Goal: Task Accomplishment & Management: Manage account settings

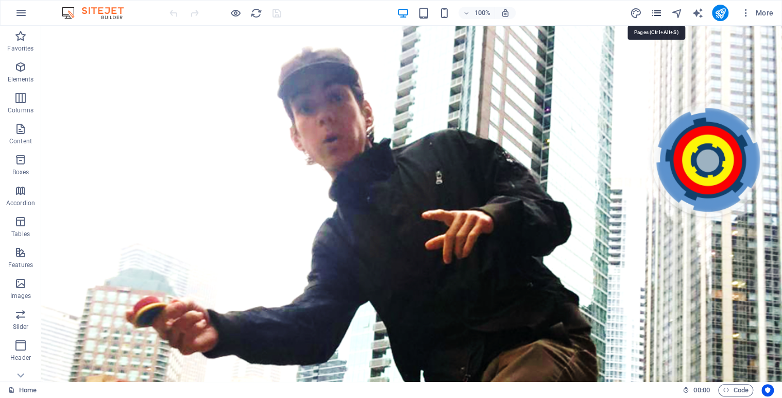
click at [658, 16] on icon "pages" at bounding box center [656, 13] width 12 height 12
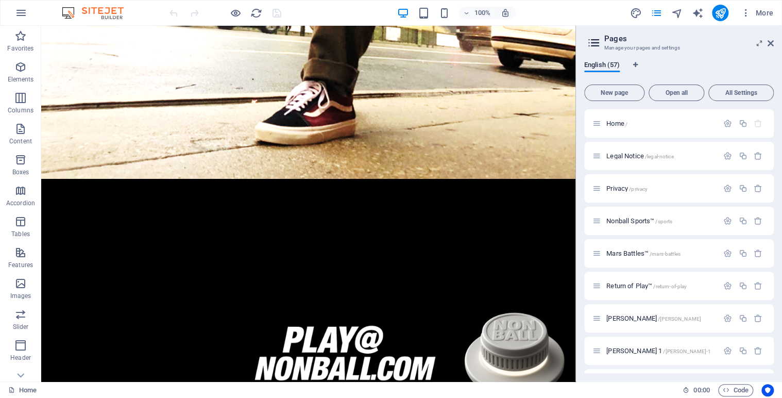
scroll to position [454, 0]
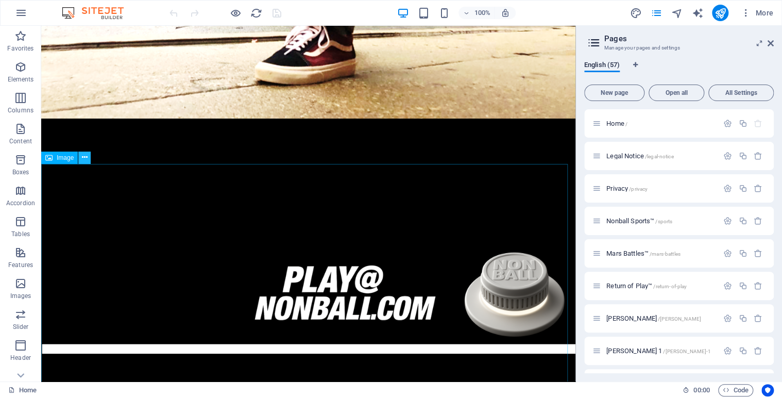
click at [83, 157] on icon at bounding box center [85, 157] width 6 height 11
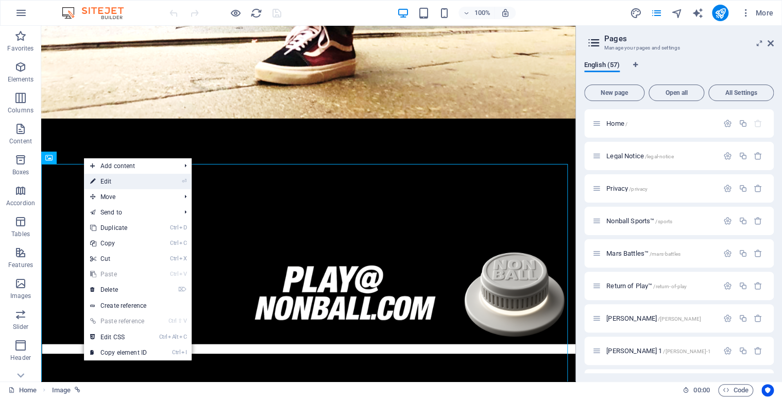
click at [116, 182] on link "⏎ Edit" at bounding box center [118, 181] width 69 height 15
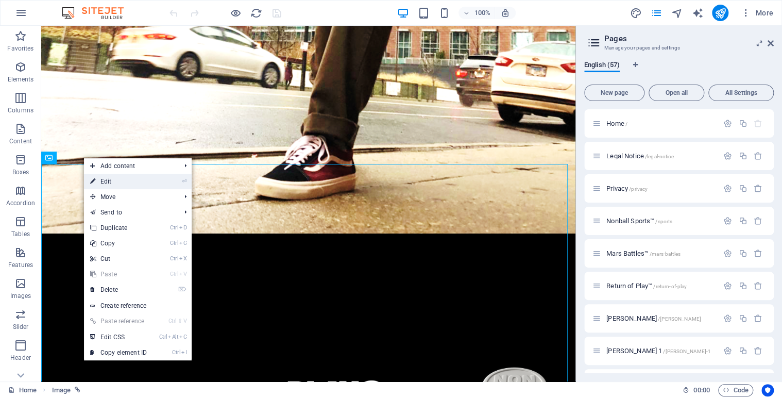
select select "51"
select select
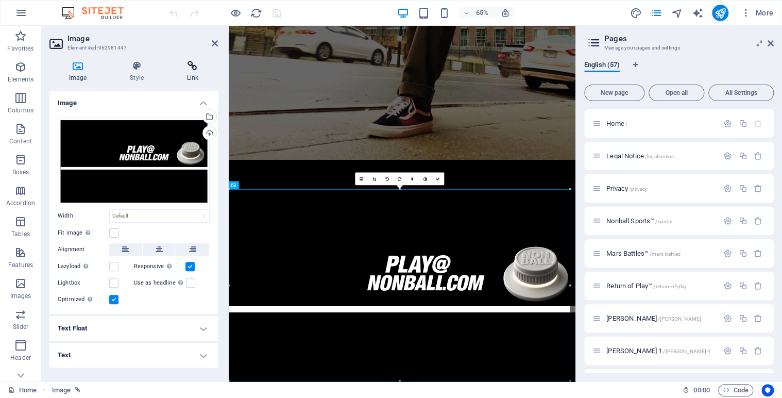
click at [192, 66] on icon at bounding box center [192, 66] width 50 height 10
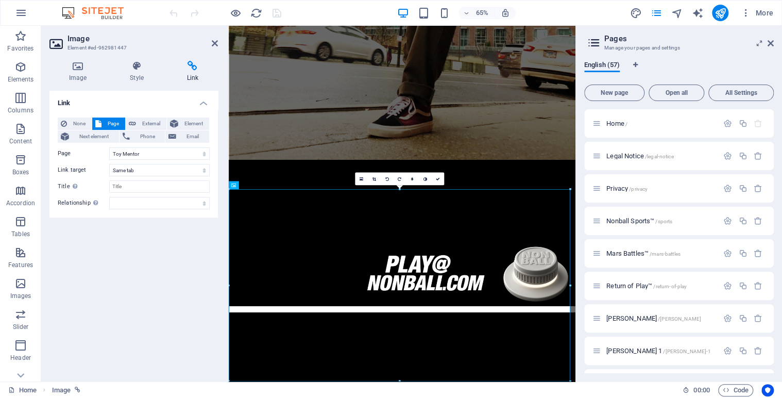
scroll to position [0, 0]
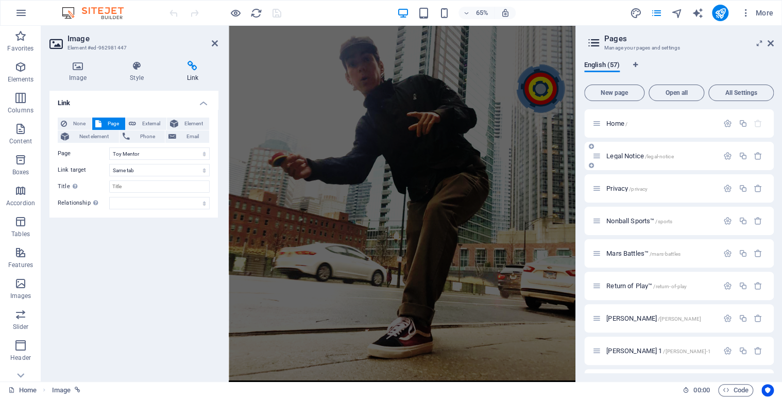
drag, startPoint x: 773, startPoint y: 117, endPoint x: 769, endPoint y: 158, distance: 40.8
click at [769, 158] on div "English (57) New page Open all All Settings Home / Legal Notice /legal-notice P…" at bounding box center [679, 217] width 206 height 329
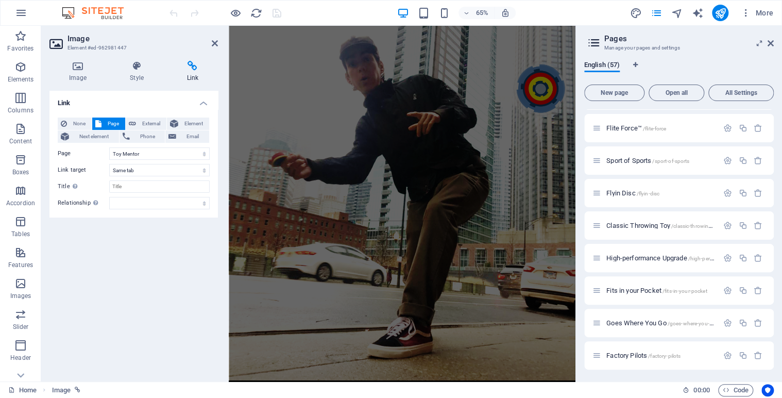
scroll to position [358, 0]
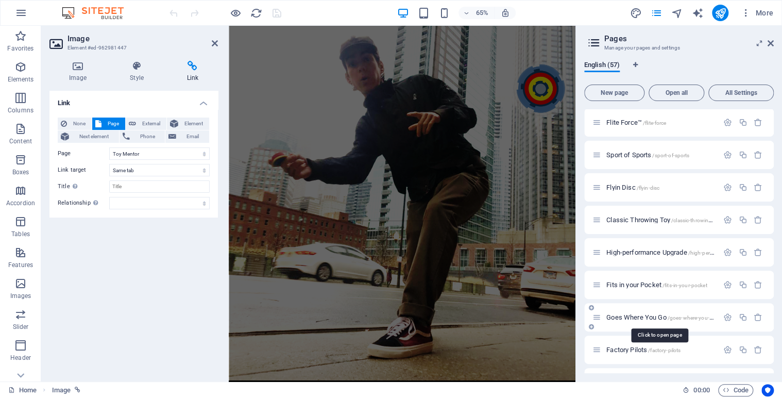
click at [628, 317] on span "Goes Where You Go /goes-where-you-go" at bounding box center [660, 317] width 109 height 8
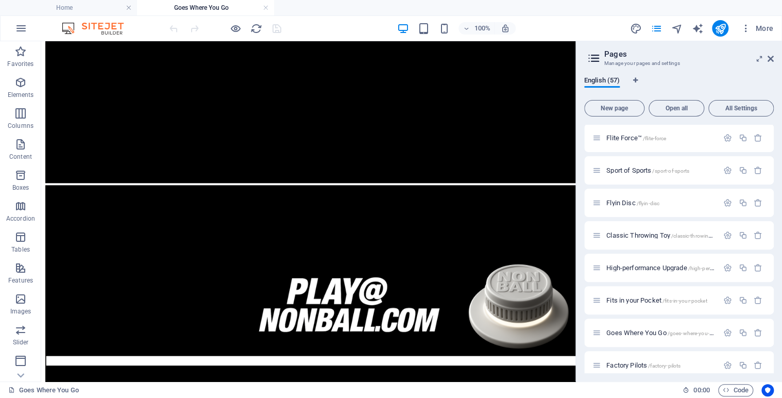
scroll to position [480, 0]
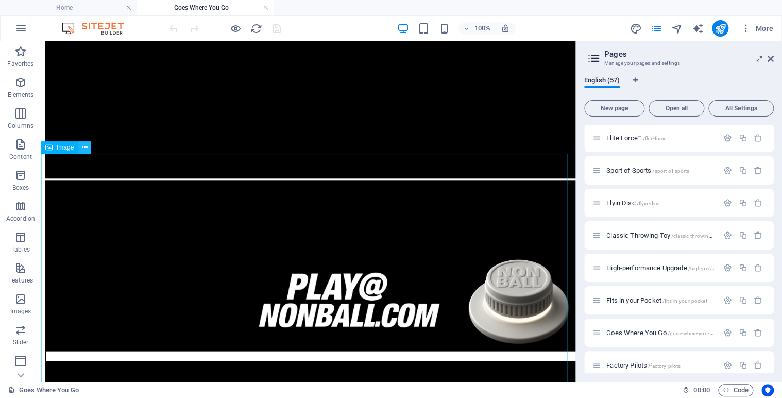
click at [84, 150] on icon at bounding box center [85, 147] width 6 height 11
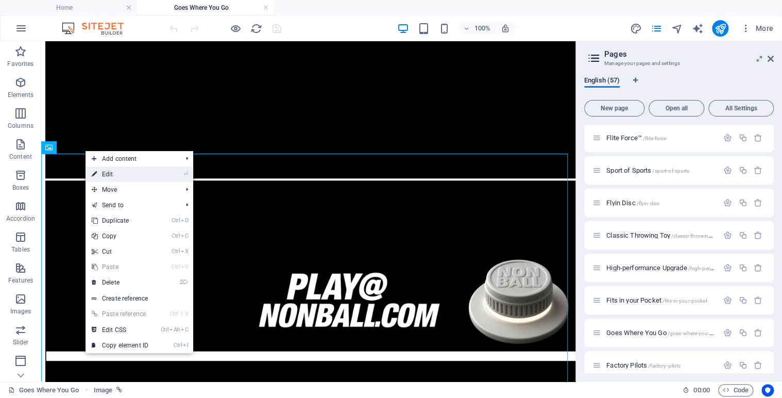
click at [115, 173] on link "⏎ Edit" at bounding box center [119, 173] width 69 height 15
select select "51"
select select
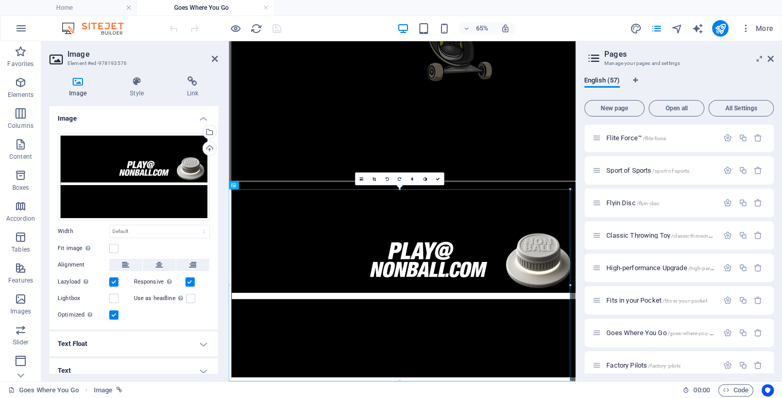
scroll to position [363, 0]
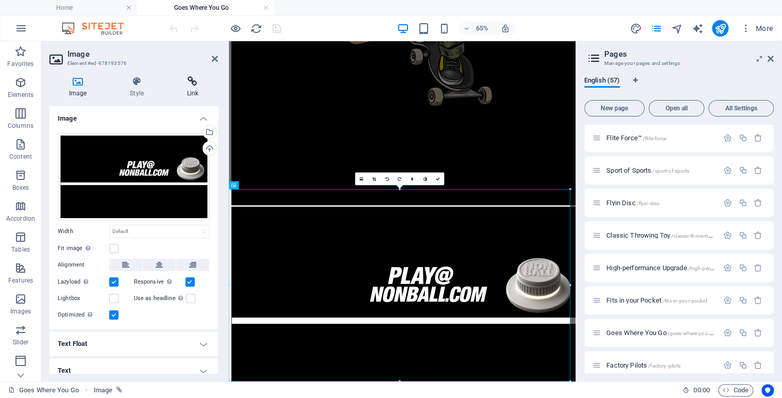
click at [194, 82] on icon at bounding box center [192, 81] width 50 height 10
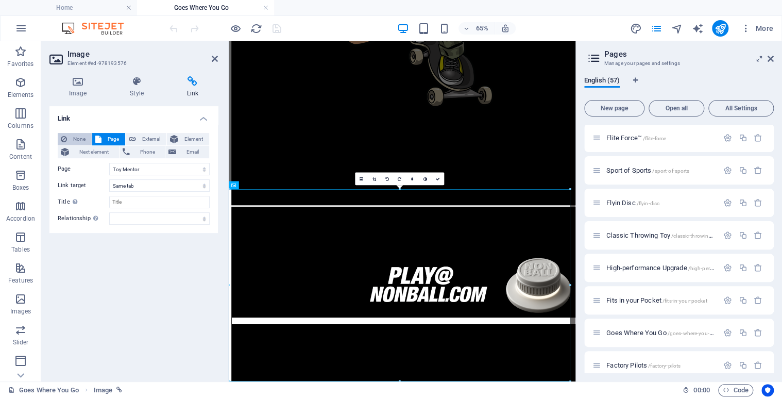
click at [80, 134] on span "None" at bounding box center [79, 139] width 19 height 12
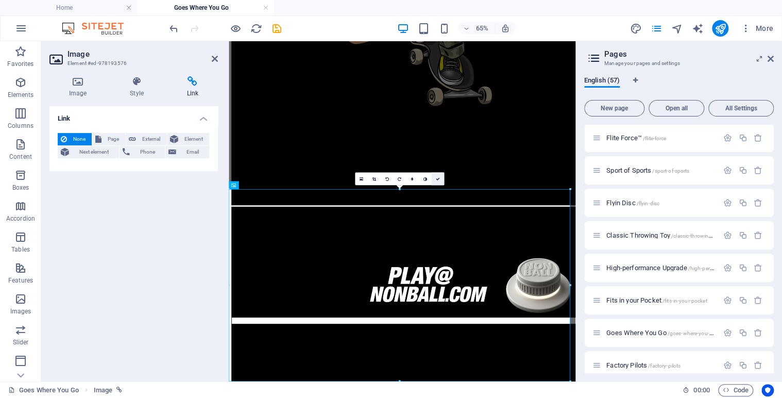
click at [441, 177] on link at bounding box center [437, 179] width 13 height 13
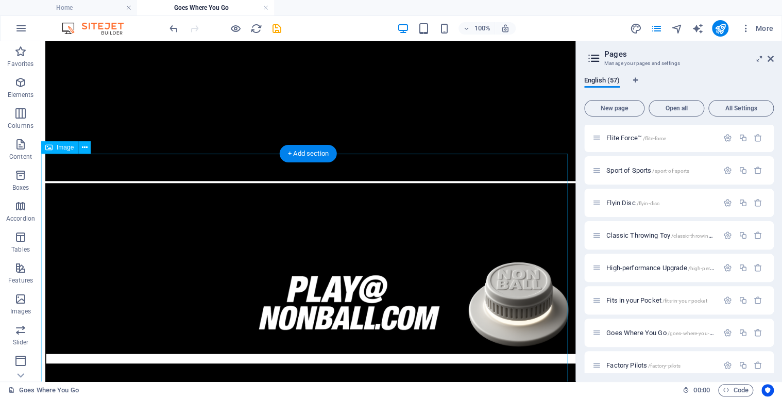
scroll to position [480, 0]
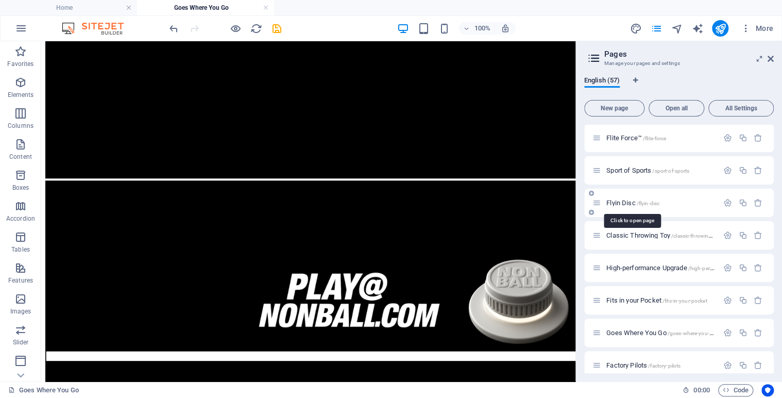
click at [626, 200] on span "Flyin Disc /flyin-disc" at bounding box center [632, 203] width 53 height 8
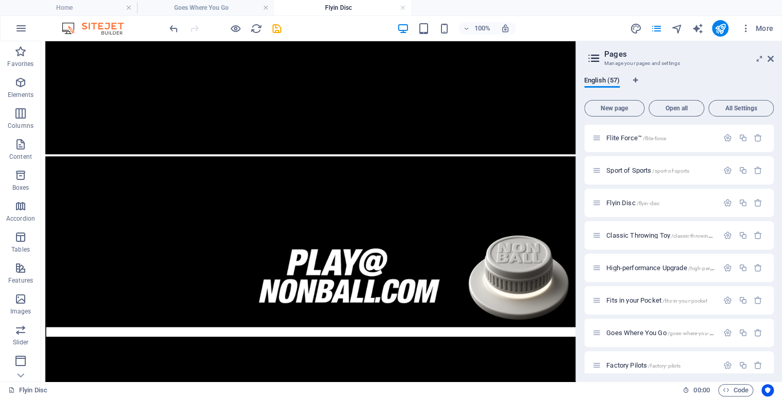
scroll to position [506, 0]
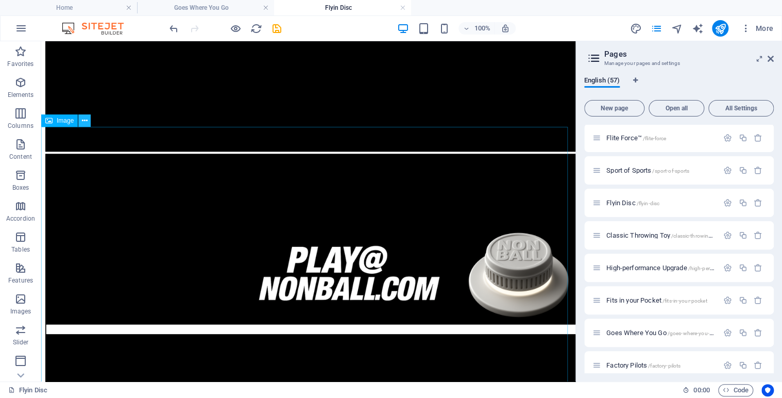
click at [84, 119] on icon at bounding box center [85, 120] width 6 height 11
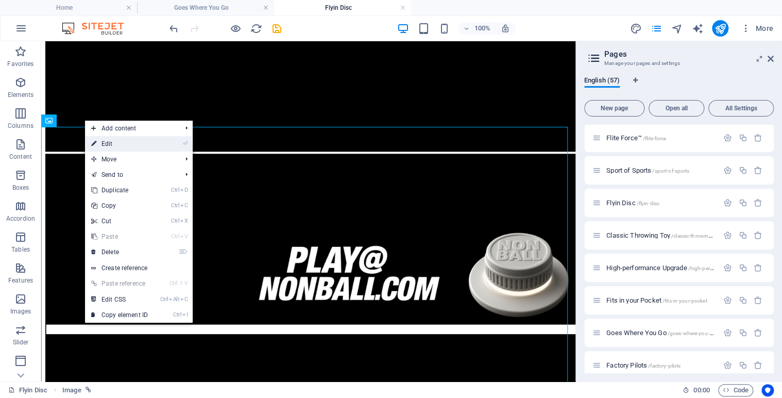
click at [107, 144] on link "⏎ Edit" at bounding box center [119, 143] width 69 height 15
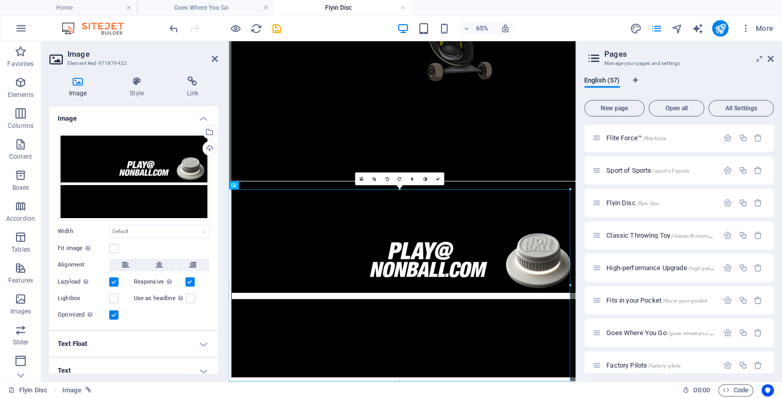
scroll to position [363, 0]
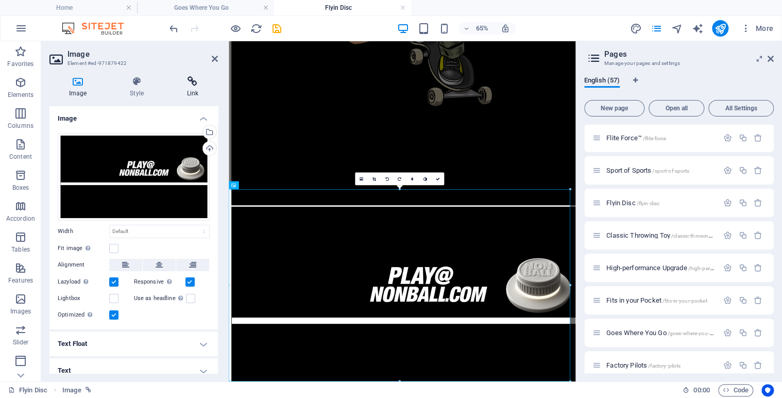
drag, startPoint x: 192, startPoint y: 75, endPoint x: 192, endPoint y: 81, distance: 5.7
click at [192, 81] on div "Image Style Link Image Drag files here, click to choose files or select files f…" at bounding box center [133, 224] width 185 height 313
click at [192, 81] on icon at bounding box center [192, 81] width 50 height 10
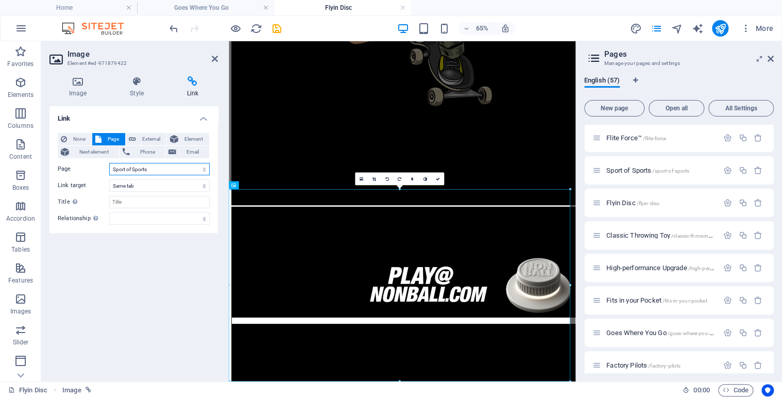
click at [206, 168] on select "Home Legal Notice Privacy Nonball Sports™ Mars Battles™ Return of Play™ [PERSON…" at bounding box center [159, 169] width 100 height 12
select select "51"
click at [109, 163] on select "Home Legal Notice Privacy Nonball Sports™ Mars Battles™ Return of Play™ [PERSON…" at bounding box center [159, 169] width 100 height 12
click at [439, 179] on icon at bounding box center [437, 179] width 4 height 4
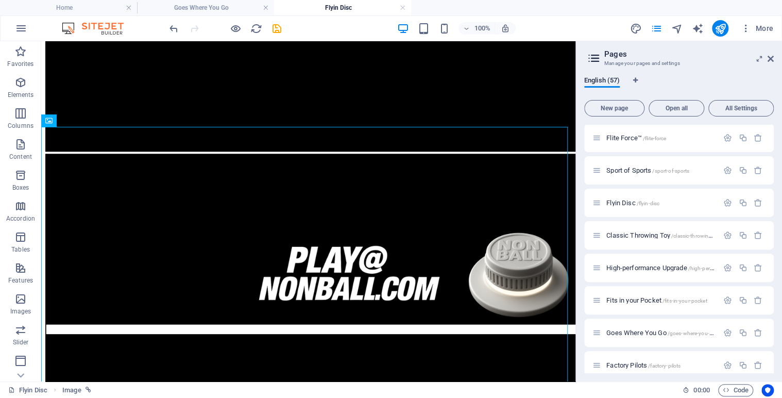
scroll to position [0, 0]
click at [615, 139] on span "Home /" at bounding box center [616, 139] width 21 height 8
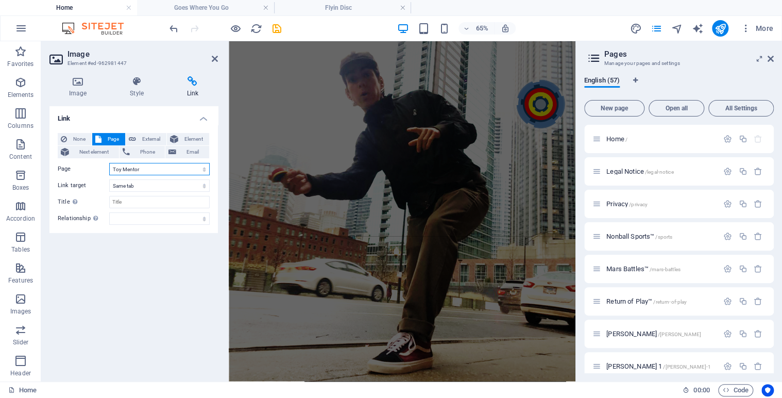
click at [202, 170] on select "Home Legal Notice Privacy Nonball Sports™ Mars Battles™ Return of Play™ [PERSON…" at bounding box center [159, 169] width 100 height 12
select select "45"
click at [109, 163] on select "Home Legal Notice Privacy Nonball Sports™ Mars Battles™ Return of Play™ [PERSON…" at bounding box center [159, 169] width 100 height 12
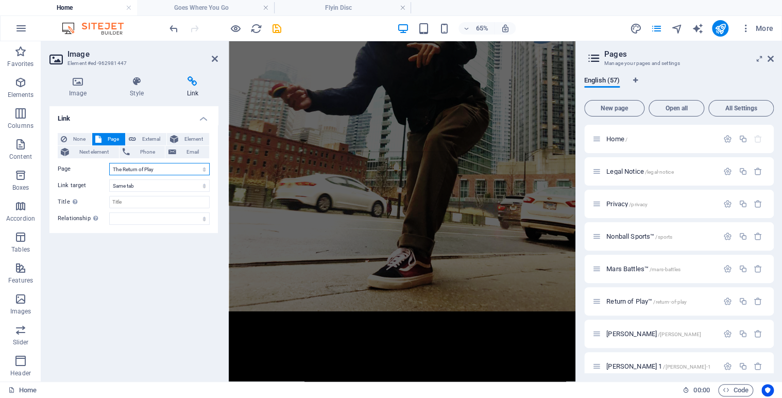
scroll to position [363, 0]
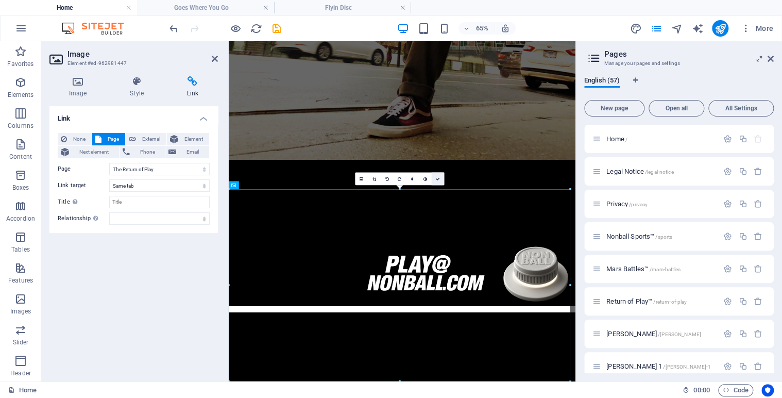
click at [438, 177] on icon at bounding box center [437, 179] width 4 height 4
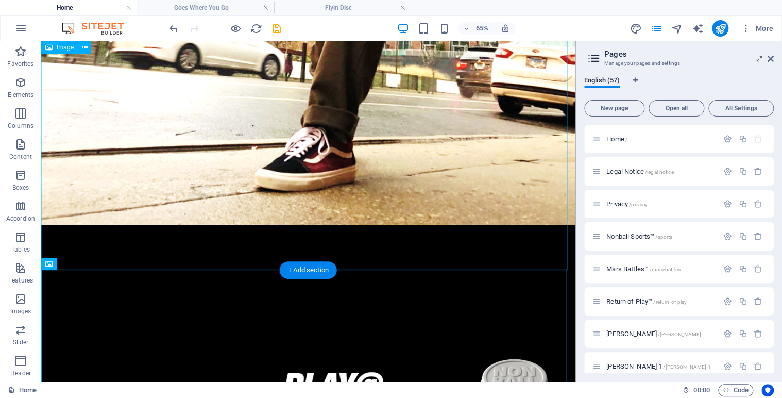
scroll to position [363, 0]
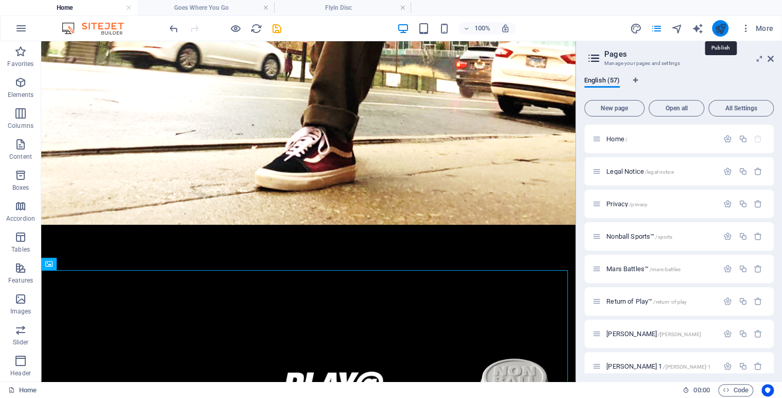
click at [723, 25] on icon "publish" at bounding box center [720, 29] width 12 height 12
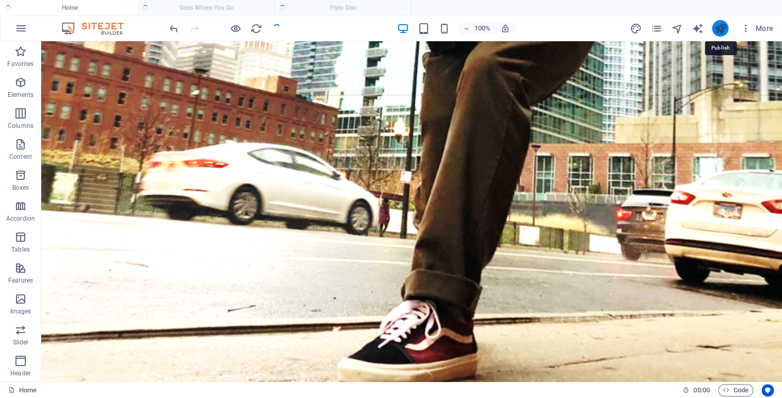
scroll to position [480, 0]
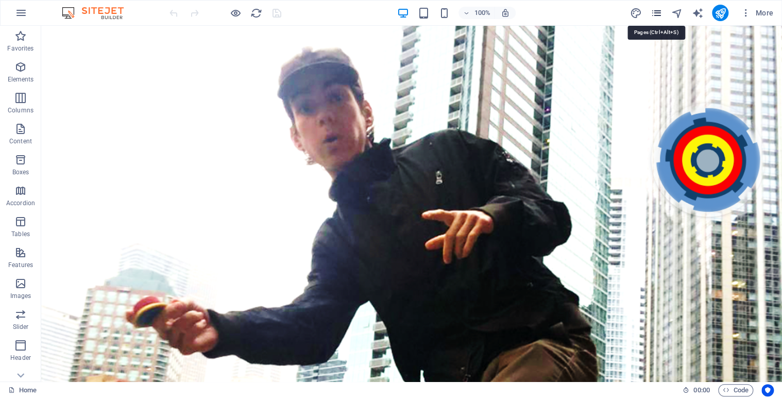
click at [657, 14] on icon "pages" at bounding box center [656, 13] width 12 height 12
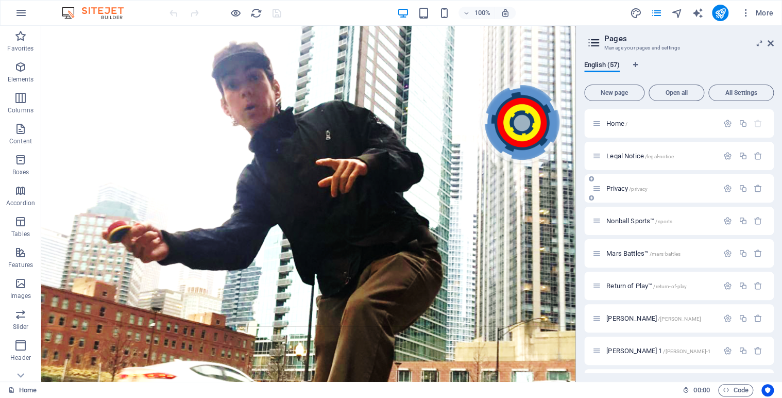
drag, startPoint x: 773, startPoint y: 138, endPoint x: 767, endPoint y: 179, distance: 41.0
click at [767, 179] on div "Home / Legal Notice /legal-notice Privacy /privacy Nonball Sports™ /sports Mars…" at bounding box center [679, 241] width 190 height 264
drag, startPoint x: 774, startPoint y: 139, endPoint x: 768, endPoint y: 177, distance: 38.5
click at [768, 177] on div "English (57) New page Open all All Settings Home / Legal Notice /legal-notice P…" at bounding box center [679, 217] width 206 height 329
click at [773, 363] on div "English (57) New page Open all All Settings Home / Legal Notice /legal-notice P…" at bounding box center [679, 217] width 206 height 329
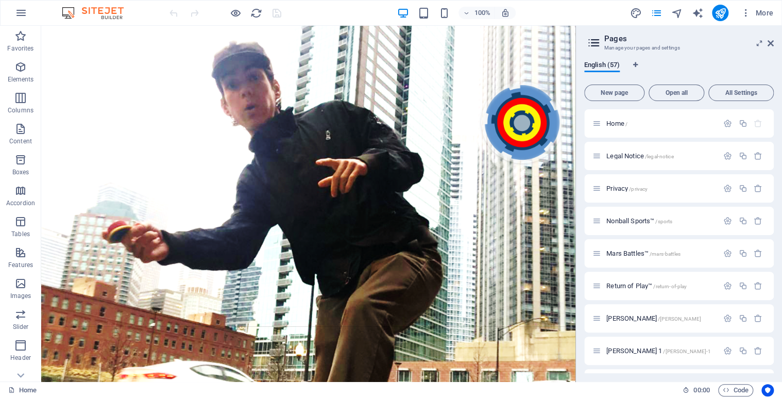
click at [773, 363] on div "English (57) New page Open all All Settings Home / Legal Notice /legal-notice P…" at bounding box center [679, 217] width 206 height 329
drag, startPoint x: 774, startPoint y: 142, endPoint x: 775, endPoint y: 216, distance: 74.7
click at [775, 216] on div "English (57) New page Open all All Settings Home / Legal Notice /legal-notice P…" at bounding box center [679, 217] width 206 height 329
click at [683, 220] on p "Nonball Sports™ /sports" at bounding box center [660, 220] width 109 height 7
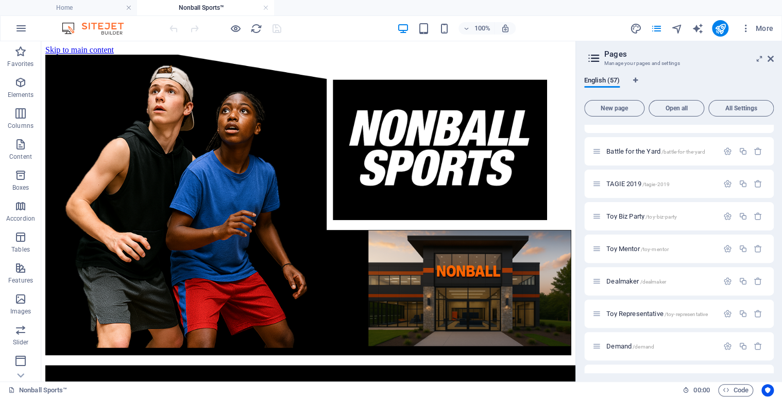
scroll to position [1566, 0]
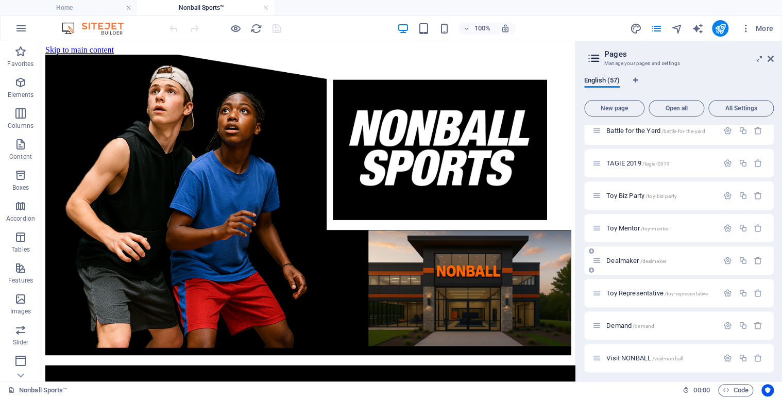
click at [618, 260] on span "Dealmaker /dealmaker" at bounding box center [636, 260] width 60 height 8
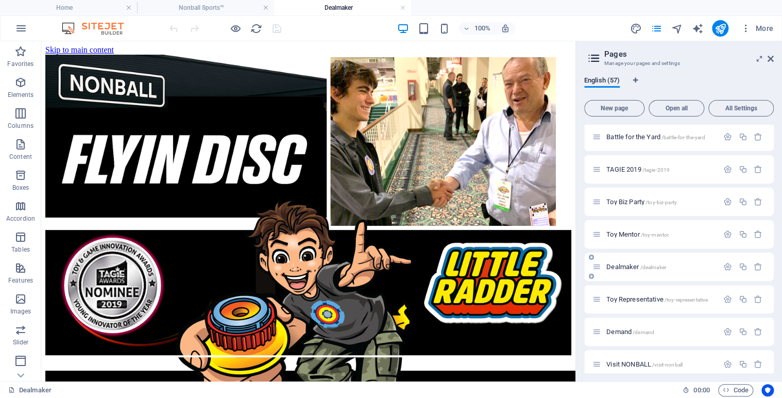
scroll to position [0, 0]
click at [87, 50] on icon at bounding box center [85, 47] width 6 height 11
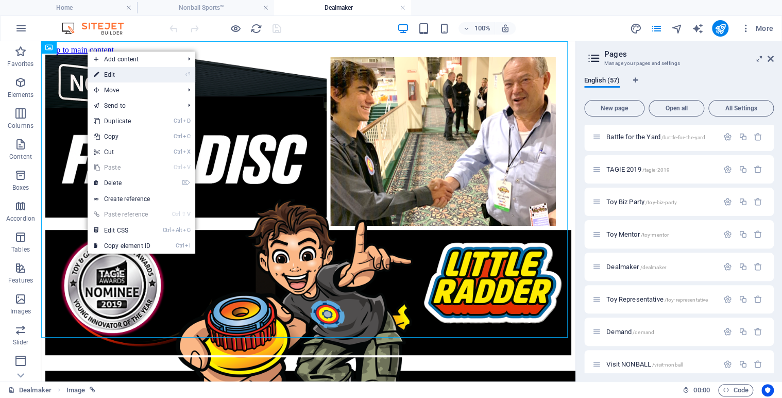
click at [116, 75] on link "⏎ Edit" at bounding box center [122, 74] width 69 height 15
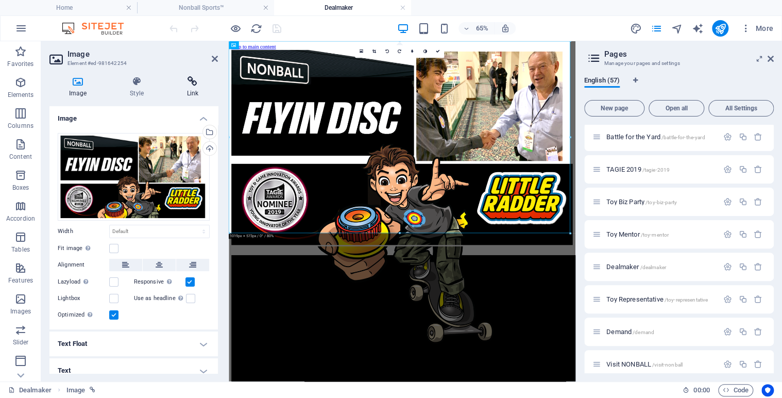
click at [192, 81] on icon at bounding box center [192, 81] width 50 height 10
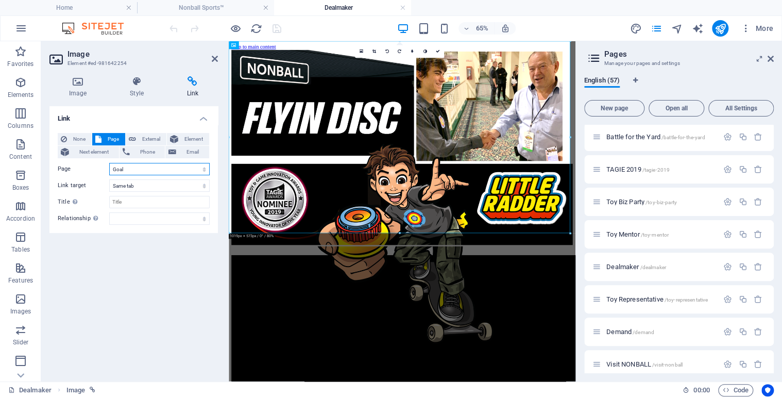
click at [202, 167] on select "Home Legal Notice Privacy Nonball Sports™ Mars Battles™ Return of Play™ [PERSON…" at bounding box center [159, 169] width 100 height 12
select select "51"
click at [109, 163] on select "Home Legal Notice Privacy Nonball Sports™ Mars Battles™ Return of Play™ [PERSON…" at bounding box center [159, 169] width 100 height 12
click at [439, 53] on link at bounding box center [437, 51] width 13 height 13
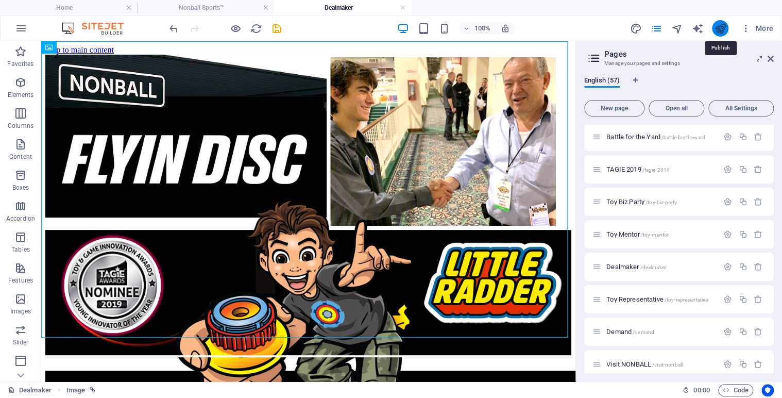
click at [719, 30] on icon "publish" at bounding box center [720, 29] width 12 height 12
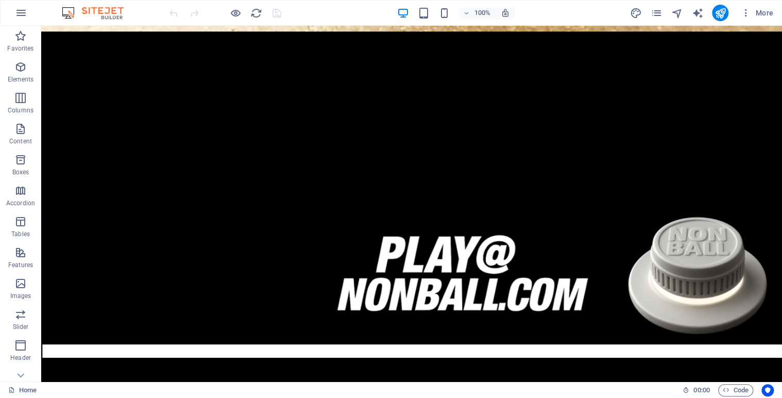
scroll to position [750, 0]
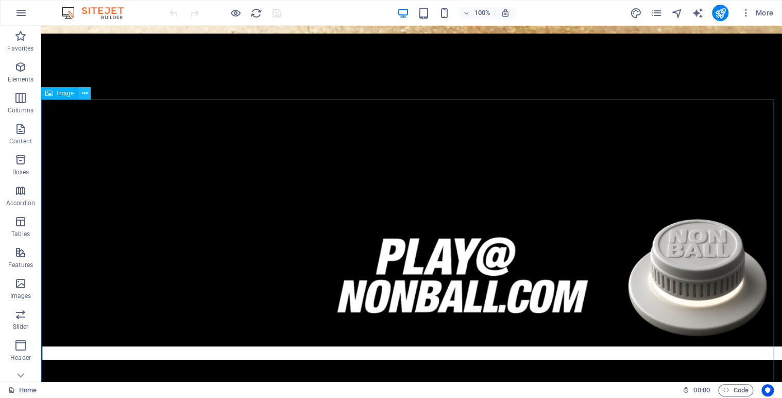
click at [83, 95] on icon at bounding box center [85, 93] width 6 height 11
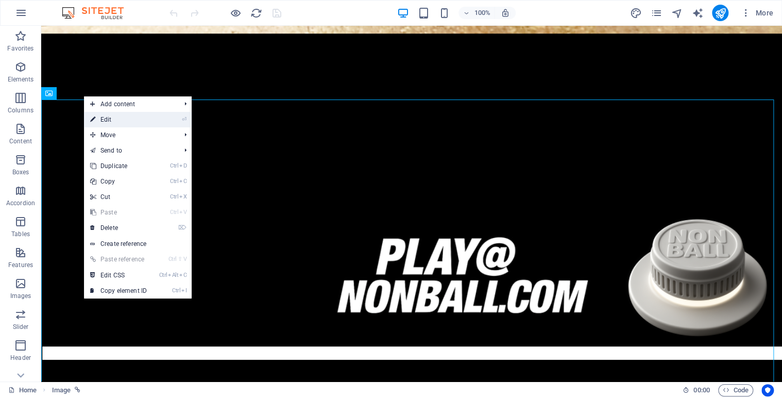
click at [110, 121] on link "⏎ Edit" at bounding box center [118, 119] width 69 height 15
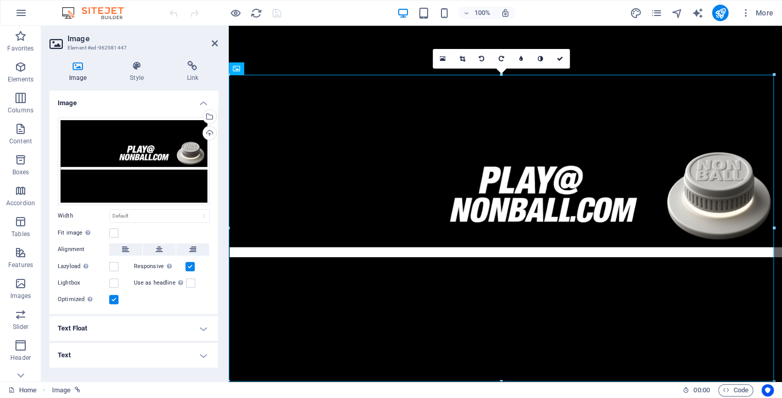
scroll to position [564, 0]
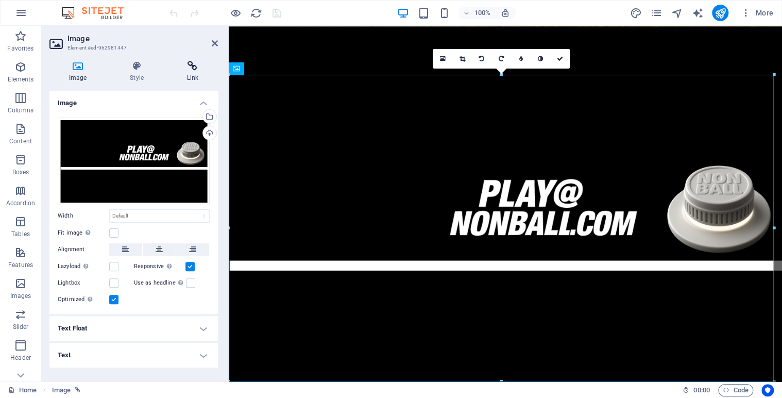
click at [194, 70] on icon at bounding box center [192, 66] width 50 height 10
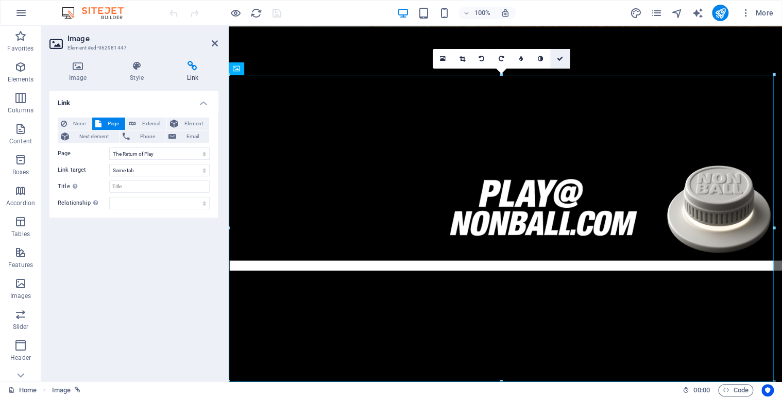
click at [561, 59] on icon at bounding box center [560, 59] width 6 height 6
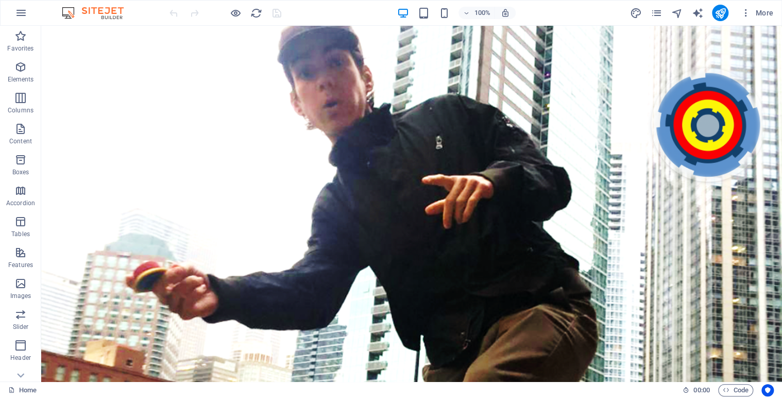
scroll to position [0, 0]
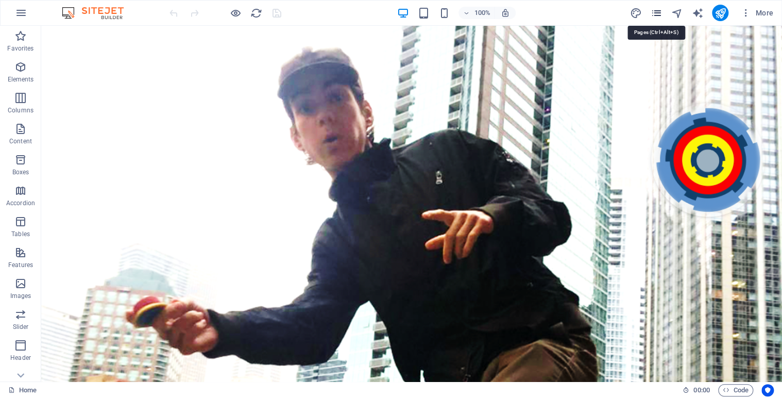
click at [655, 15] on icon "pages" at bounding box center [656, 13] width 12 height 12
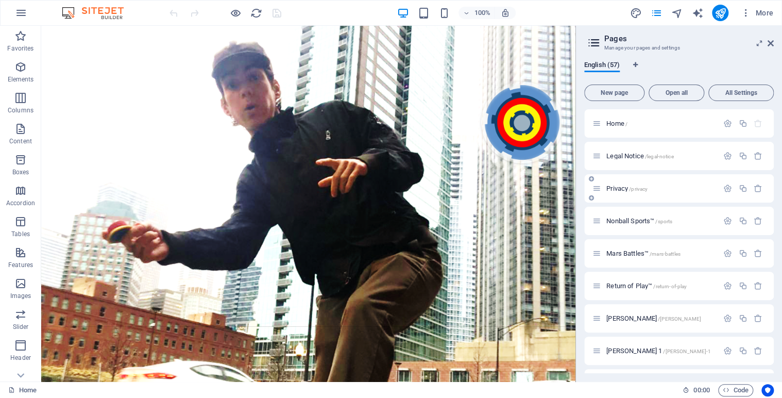
drag, startPoint x: 771, startPoint y: 120, endPoint x: 768, endPoint y: 182, distance: 62.4
drag, startPoint x: 773, startPoint y: 127, endPoint x: 774, endPoint y: 195, distance: 68.0
click at [774, 195] on div "English (57) New page Open all All Settings Home / Legal Notice /legal-notice P…" at bounding box center [679, 217] width 206 height 329
click at [776, 358] on div "English (57) New page Open all All Settings Home / Legal Notice /legal-notice P…" at bounding box center [679, 217] width 206 height 329
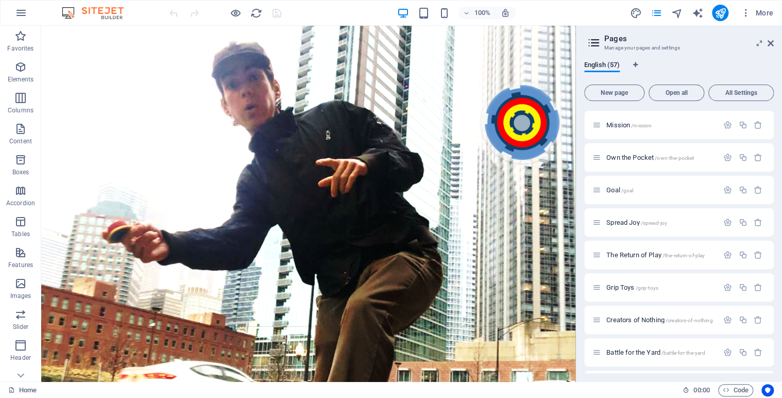
scroll to position [1586, 0]
click at [626, 195] on div "Toy Mentor /toy-mentor" at bounding box center [655, 192] width 126 height 12
click at [626, 192] on span "Toy Mentor /toy-mentor" at bounding box center [637, 193] width 62 height 8
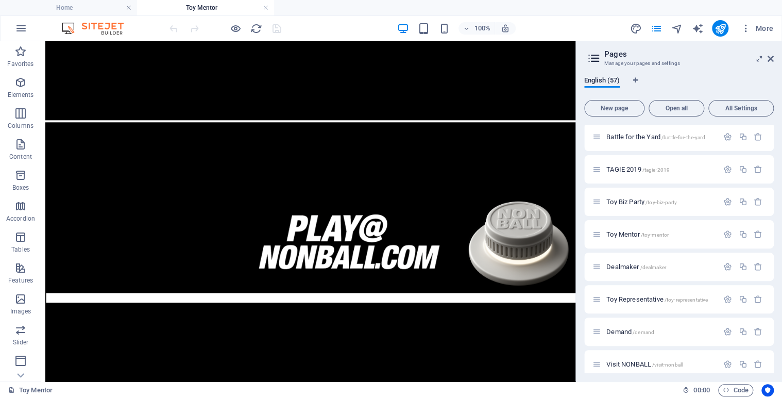
scroll to position [548, 0]
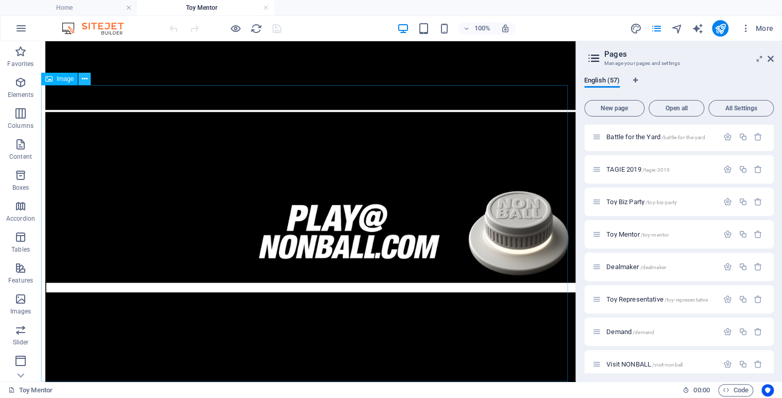
click at [85, 78] on icon at bounding box center [85, 79] width 6 height 11
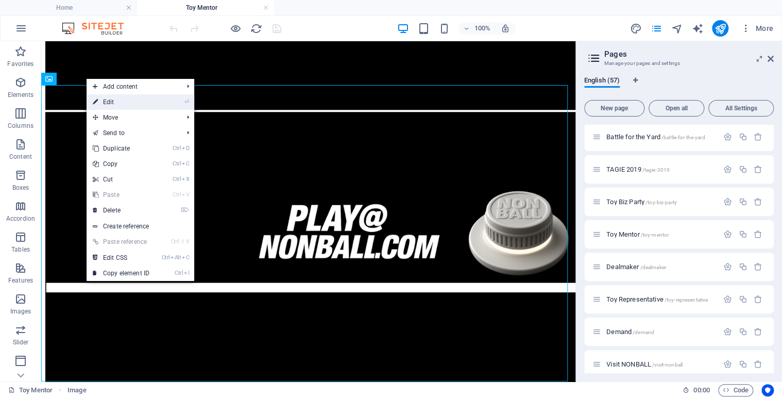
click at [108, 102] on link "⏎ Edit" at bounding box center [121, 101] width 69 height 15
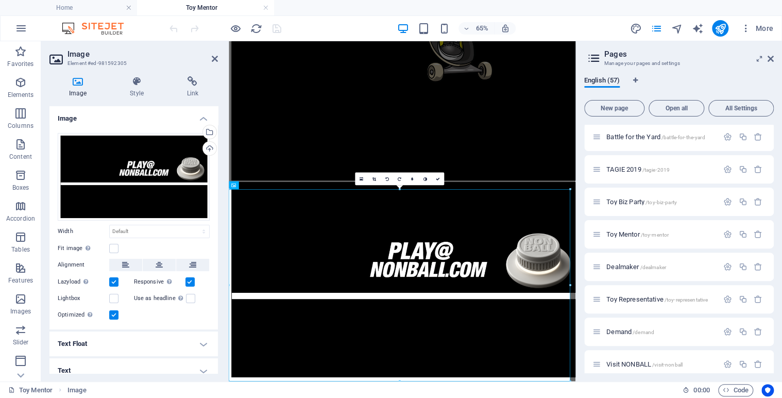
scroll to position [363, 0]
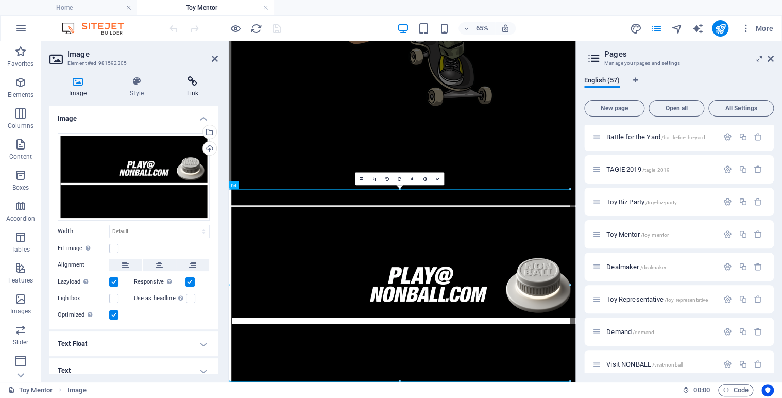
click at [190, 84] on icon at bounding box center [192, 81] width 50 height 10
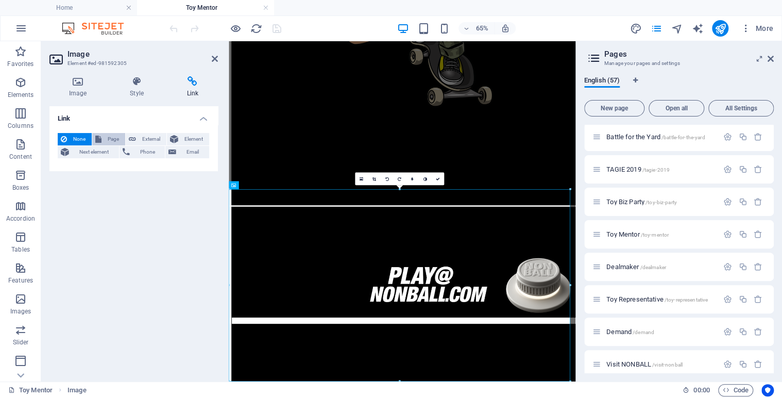
click at [111, 138] on span "Page" at bounding box center [114, 139] width 18 height 12
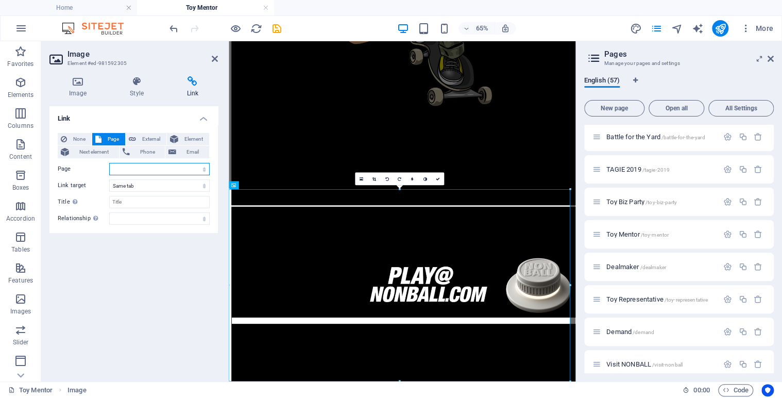
click at [204, 168] on select "Home Legal Notice Privacy Nonball Sports™ Mars Battles™ Return of Play™ [PERSON…" at bounding box center [159, 169] width 100 height 12
select select "13"
click at [109, 163] on select "Home Legal Notice Privacy Nonball Sports™ Mars Battles™ Return of Play™ [PERSON…" at bounding box center [159, 169] width 100 height 12
click at [438, 179] on icon at bounding box center [437, 179] width 4 height 4
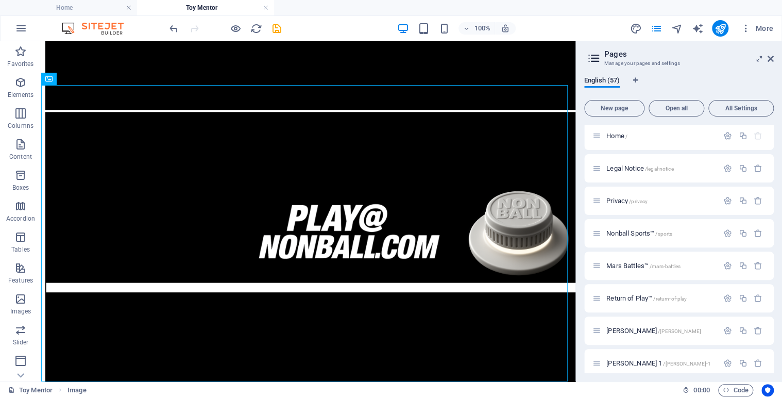
scroll to position [0, 0]
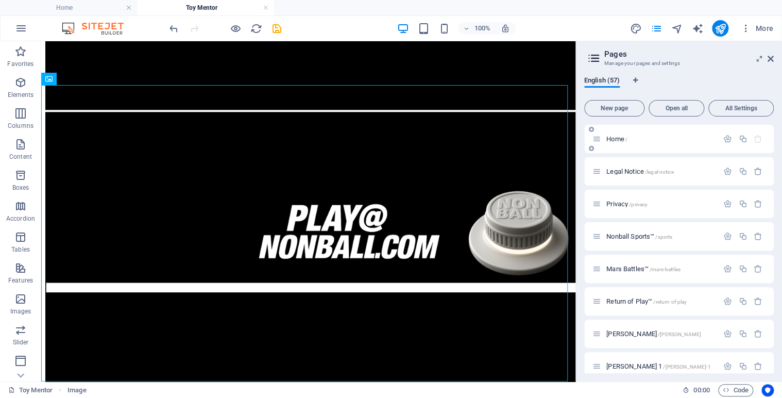
click at [619, 138] on span "Home /" at bounding box center [616, 139] width 21 height 8
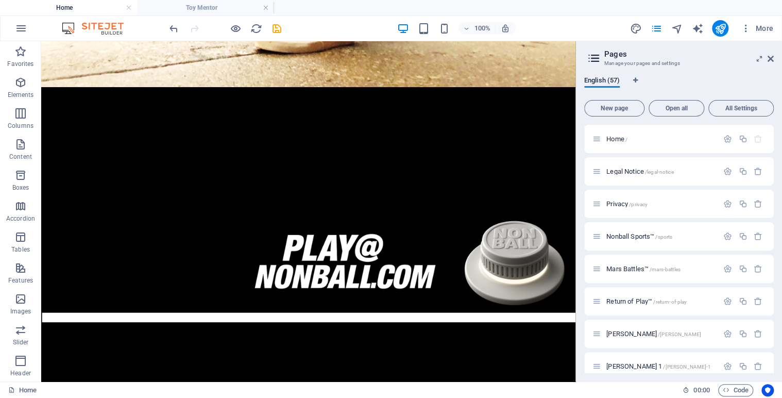
scroll to position [548, 0]
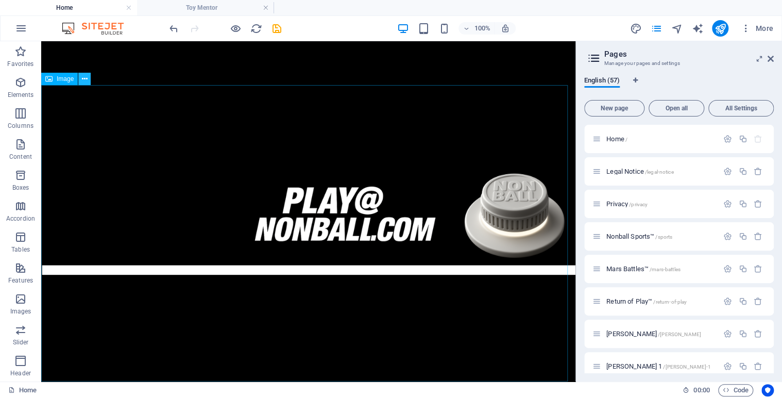
click at [84, 76] on icon at bounding box center [85, 79] width 6 height 11
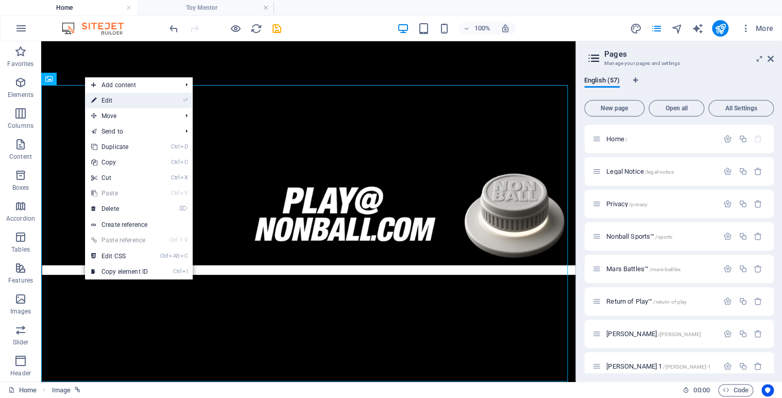
click at [116, 105] on link "⏎ Edit" at bounding box center [119, 100] width 69 height 15
select select "45"
select select
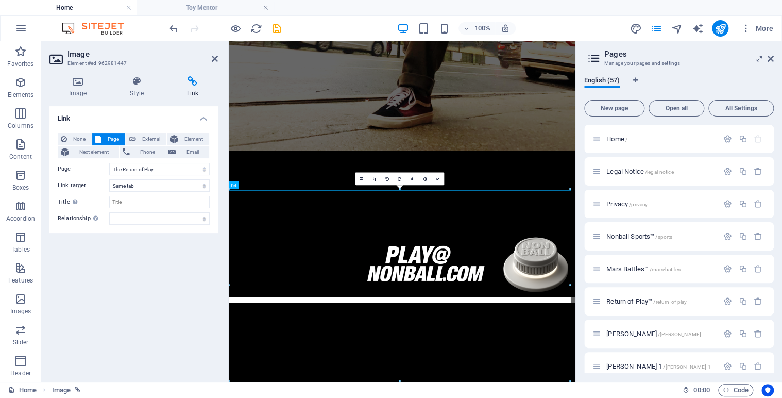
scroll to position [363, 0]
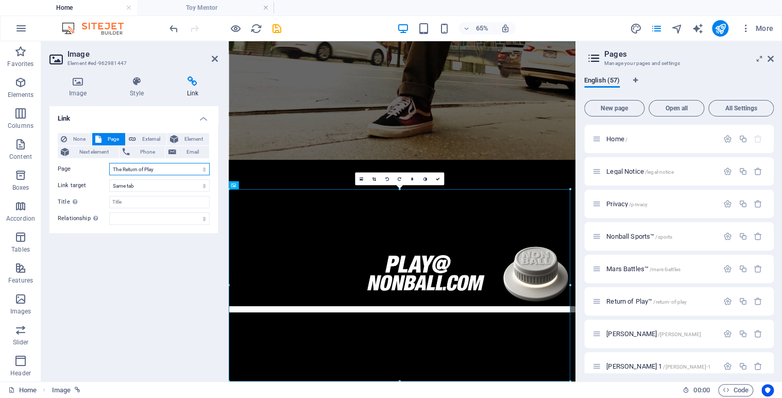
click at [202, 168] on select "Home Legal Notice Privacy Nonball Sports™ Mars Battles™ Return of Play™ [PERSON…" at bounding box center [159, 169] width 100 height 12
click at [614, 110] on span "New page" at bounding box center [614, 108] width 51 height 6
select select "56"
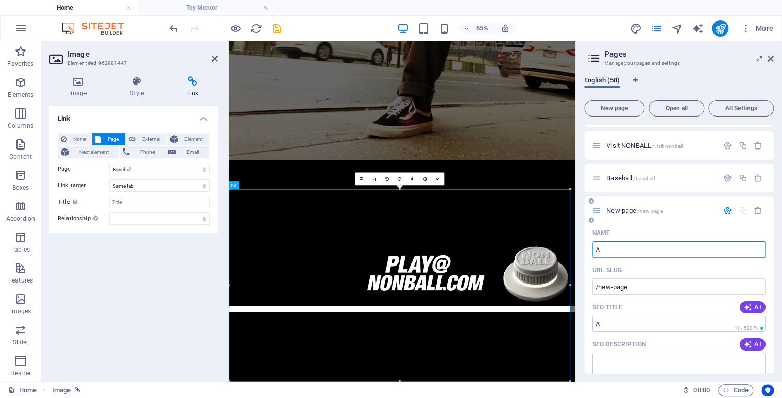
type input "Ab"
select select "56"
type input "/a"
type input "Ab"
type input "/ab"
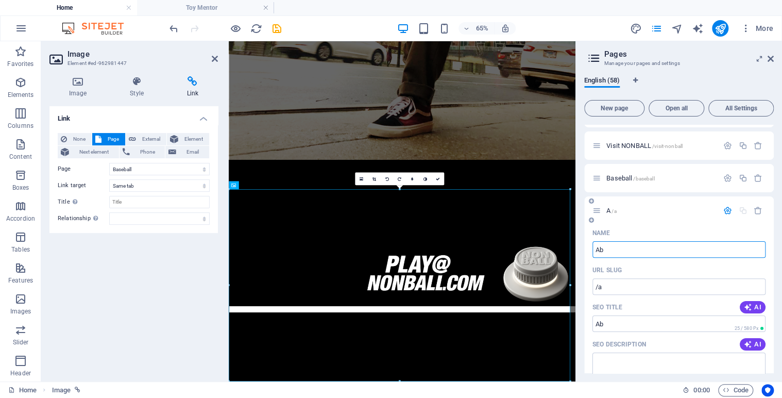
select select "56"
type input "About"
select select "56"
type input "/about"
type input "About Us"
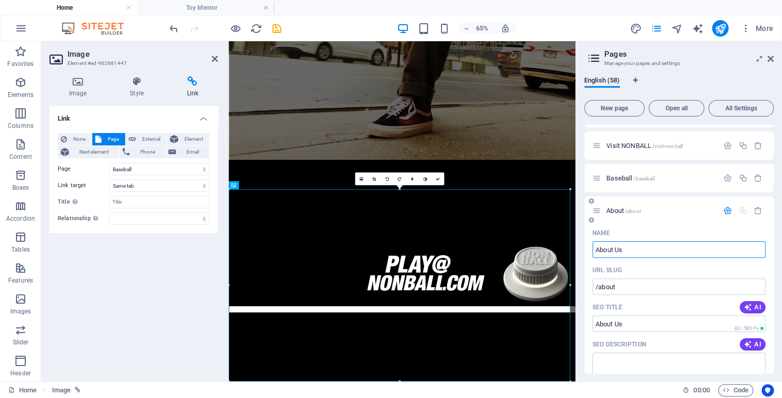
type input "/about-us"
select select "56"
type input "About Us"
click at [619, 209] on span "About Us /about-us" at bounding box center [631, 211] width 51 height 8
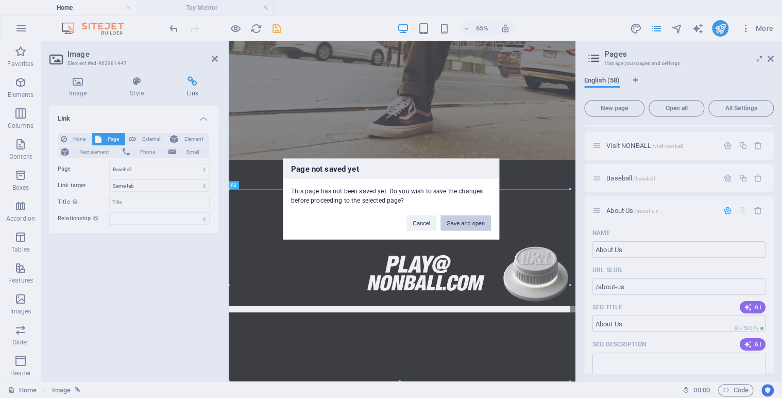
click at [459, 221] on button "Save and open" at bounding box center [465, 222] width 50 height 15
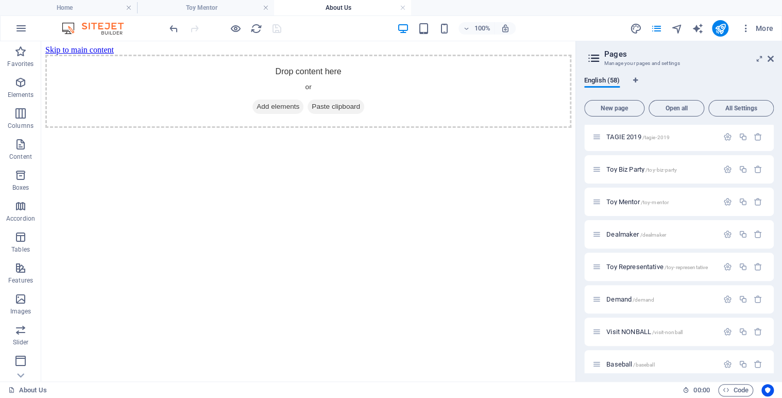
scroll to position [0, 0]
click at [96, 48] on icon at bounding box center [95, 47] width 6 height 11
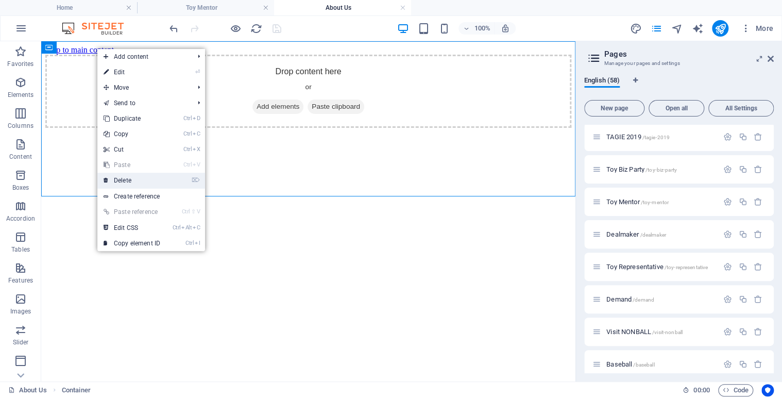
click at [123, 183] on link "⌦ Delete" at bounding box center [131, 180] width 69 height 15
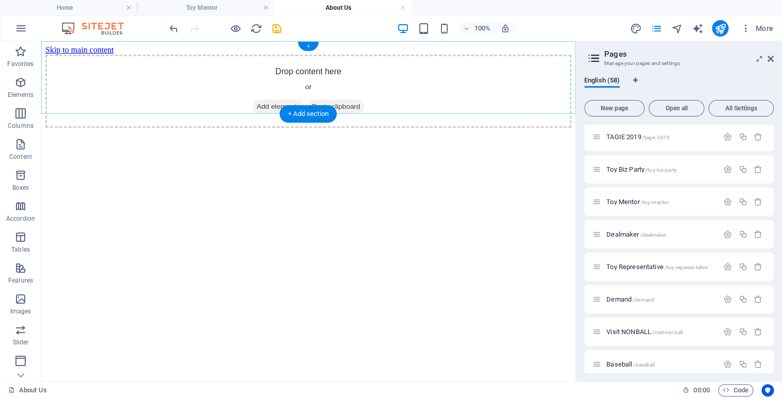
click at [309, 45] on div "+" at bounding box center [308, 46] width 20 height 9
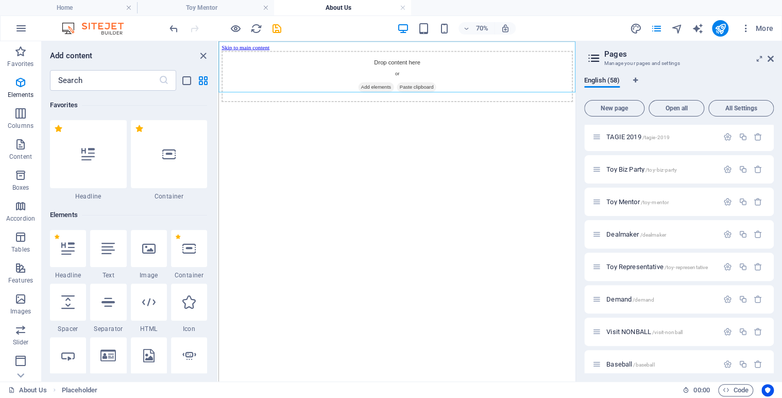
click at [216, 47] on div "Add content ​ Favorites 1 Star Headline 1 Star Container Elements 1 Star Headli…" at bounding box center [130, 211] width 176 height 340
click at [150, 255] on div at bounding box center [149, 248] width 36 height 37
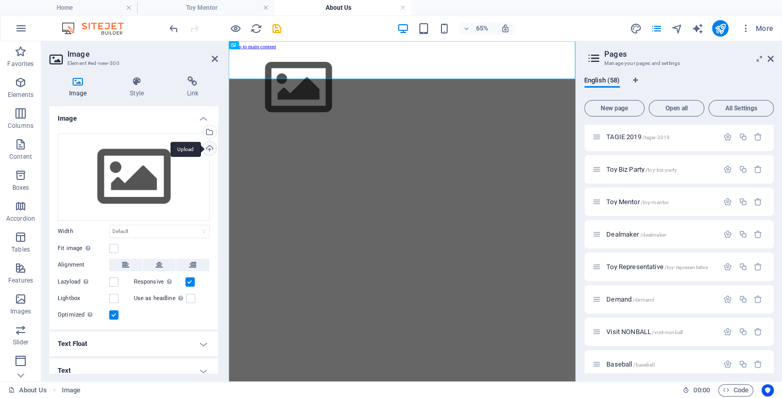
click at [208, 146] on div "Upload" at bounding box center [208, 149] width 15 height 15
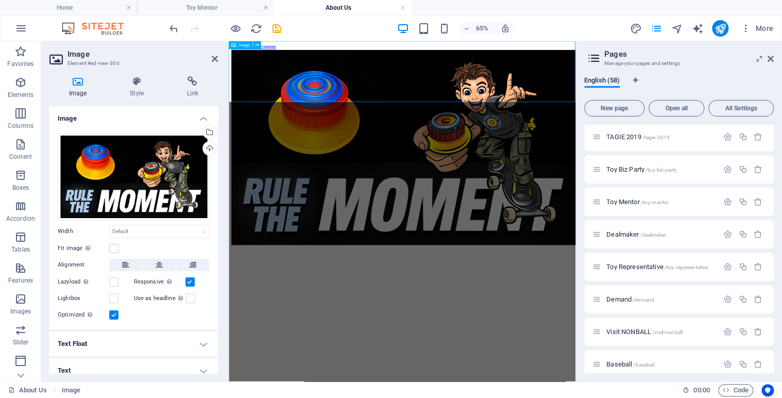
click at [307, 75] on figure at bounding box center [495, 206] width 525 height 302
click at [306, 84] on figure at bounding box center [495, 206] width 525 height 302
click at [748, 55] on figure at bounding box center [495, 206] width 525 height 302
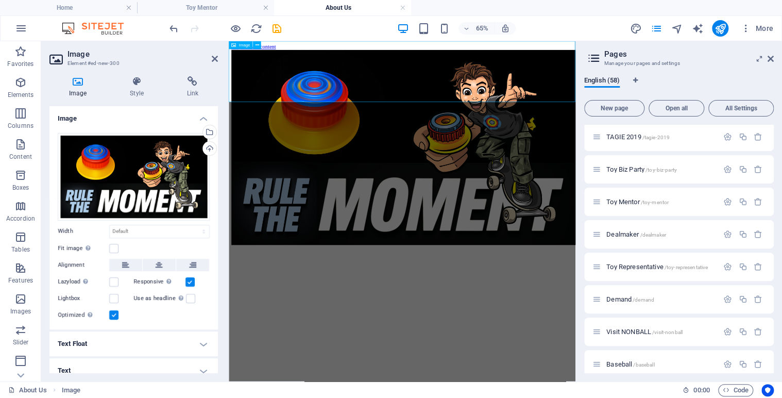
click at [748, 55] on figure at bounding box center [495, 206] width 525 height 302
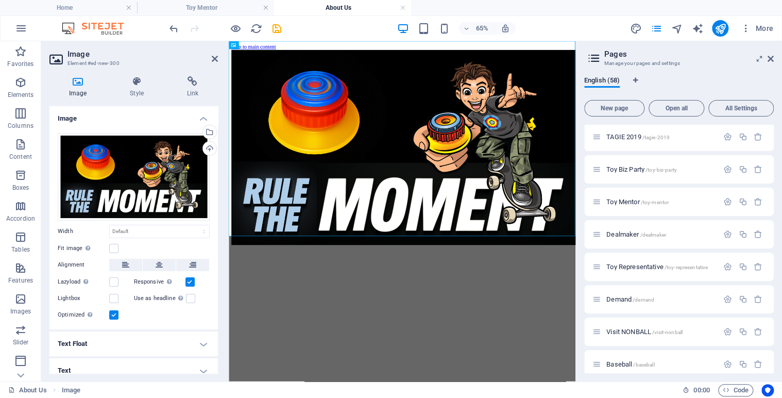
click at [494, 348] on html "Skip to main content" at bounding box center [495, 200] width 533 height 319
click at [494, 361] on html "Skip to main content" at bounding box center [495, 200] width 533 height 319
click at [259, 45] on icon at bounding box center [257, 45] width 4 height 7
click at [326, 361] on html "Skip to main content" at bounding box center [495, 200] width 533 height 319
click at [492, 337] on figure at bounding box center [495, 206] width 525 height 302
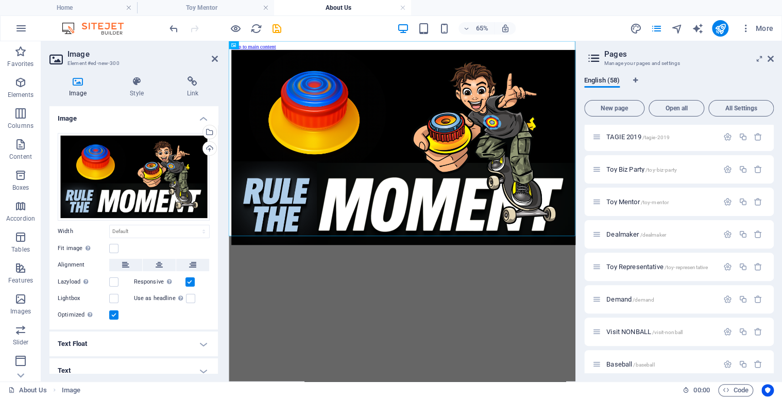
click at [79, 84] on icon at bounding box center [77, 81] width 57 height 10
click at [195, 82] on icon at bounding box center [192, 81] width 50 height 10
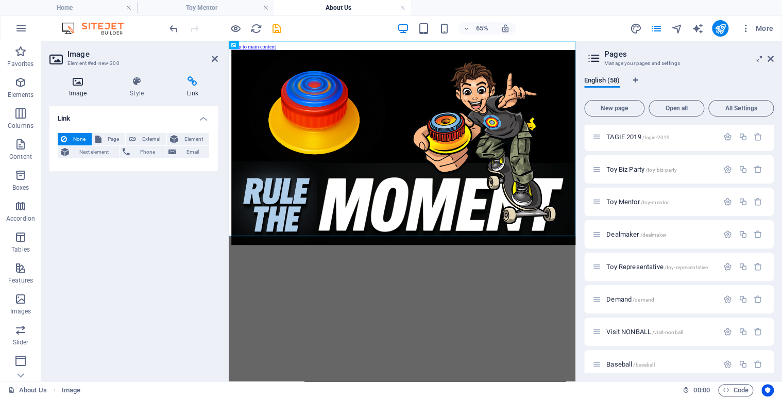
click at [75, 84] on icon at bounding box center [77, 81] width 57 height 10
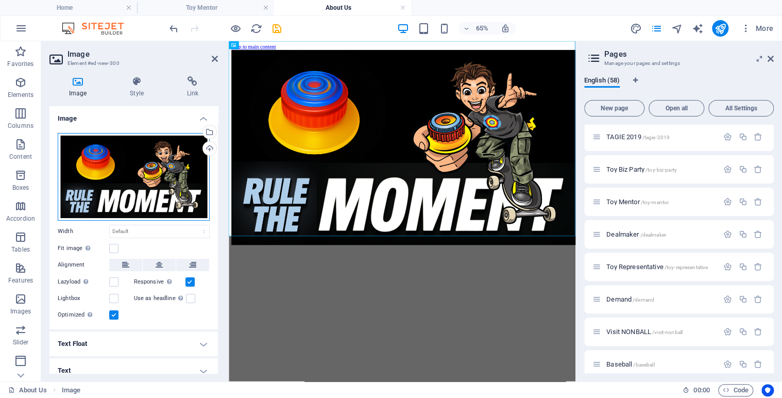
click at [174, 179] on div "Drag files here, click to choose files or select files from Files or our free s…" at bounding box center [134, 177] width 152 height 88
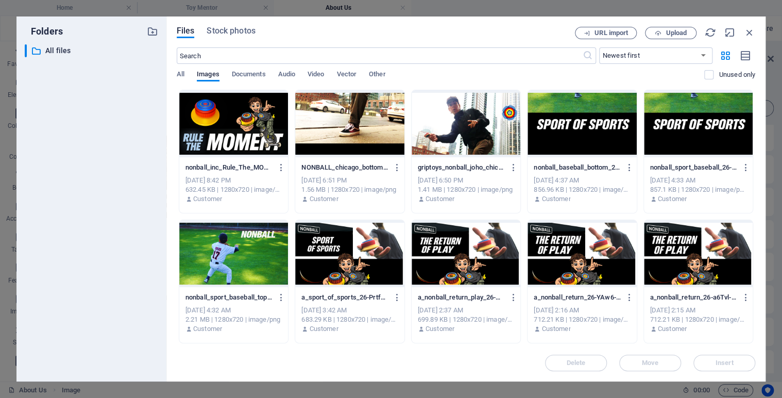
drag, startPoint x: 752, startPoint y: 108, endPoint x: 750, endPoint y: 175, distance: 66.5
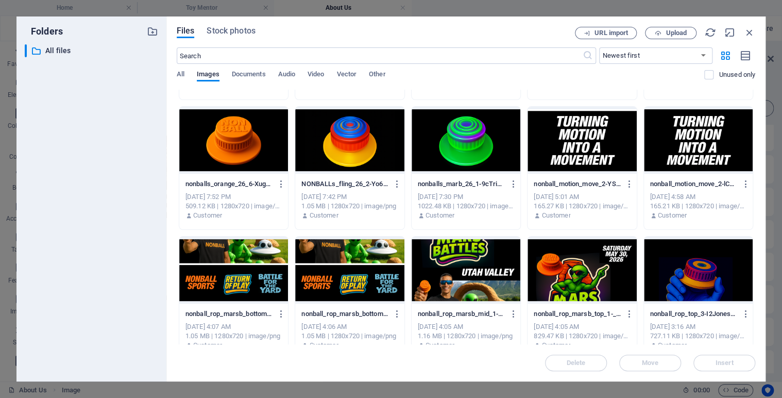
scroll to position [2846, 0]
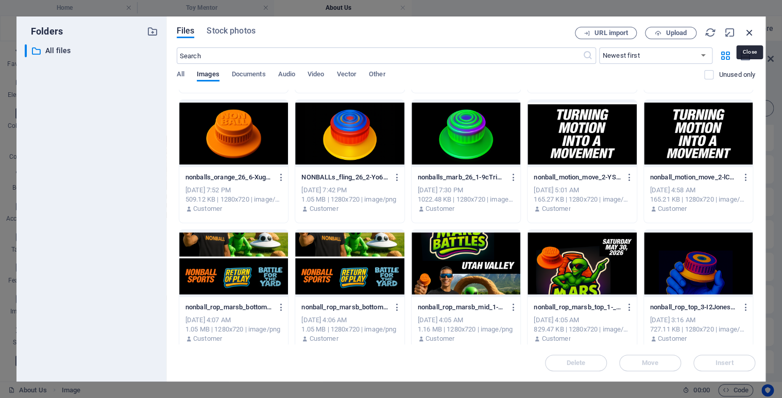
click at [749, 29] on icon "button" at bounding box center [749, 32] width 11 height 11
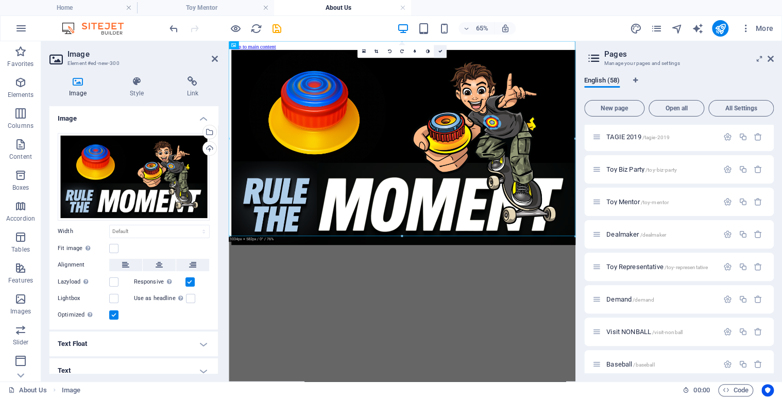
click at [442, 51] on link at bounding box center [440, 51] width 13 height 13
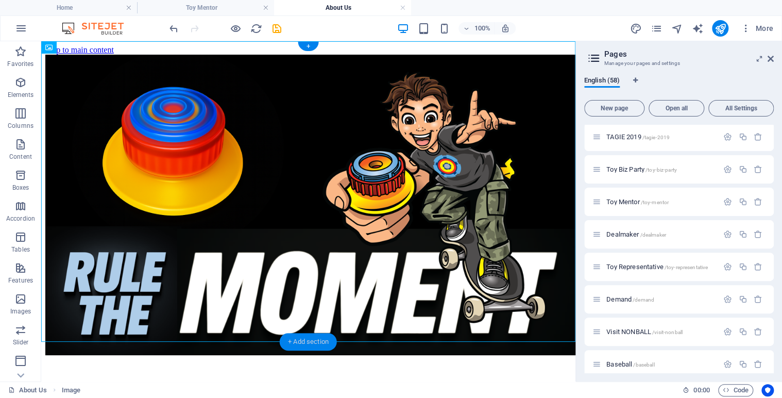
click at [285, 339] on div "+ Add section" at bounding box center [308, 342] width 57 height 18
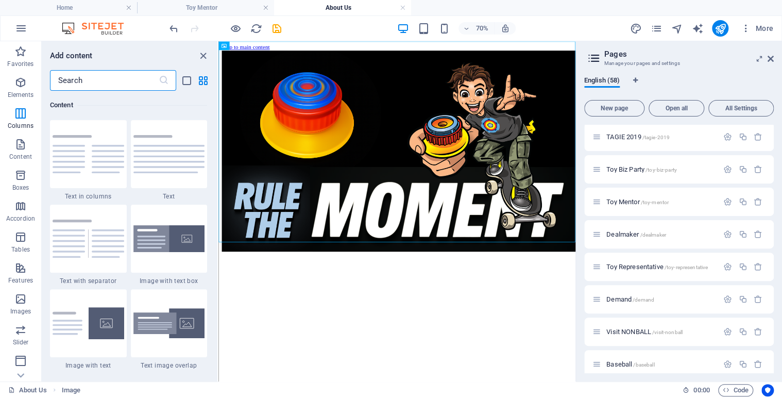
scroll to position [0, 0]
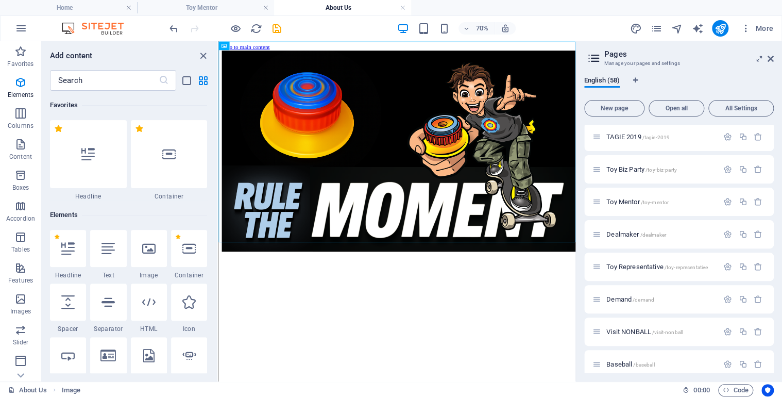
click at [216, 45] on div "Add content ​ Favorites 1 Star Headline 1 Star Container Elements 1 Star Headli…" at bounding box center [130, 211] width 176 height 340
click at [215, 43] on div "Add content ​ Favorites 1 Star Headline 1 Star Container Elements 1 Star Headli…" at bounding box center [130, 211] width 176 height 340
click at [149, 249] on icon at bounding box center [148, 248] width 13 height 13
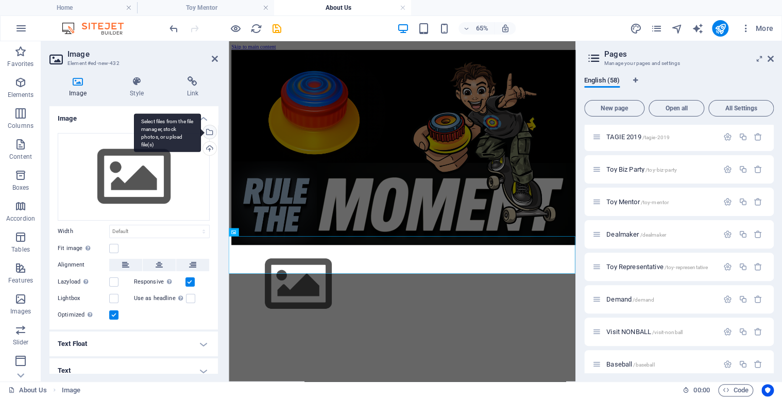
click at [210, 131] on div "Select files from the file manager, stock photos, or upload file(s)" at bounding box center [208, 132] width 15 height 15
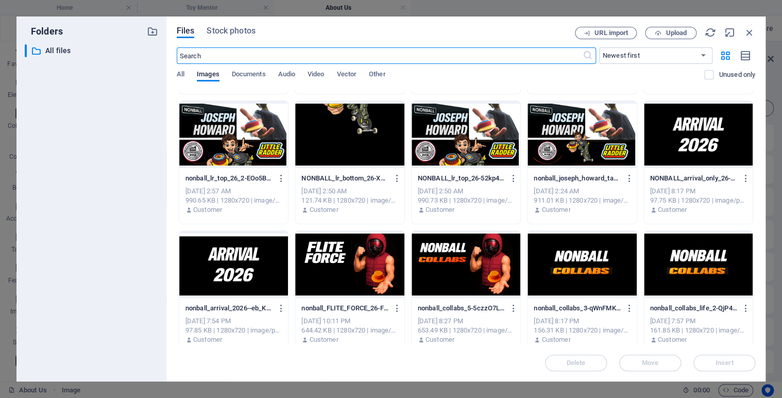
scroll to position [1946, 0]
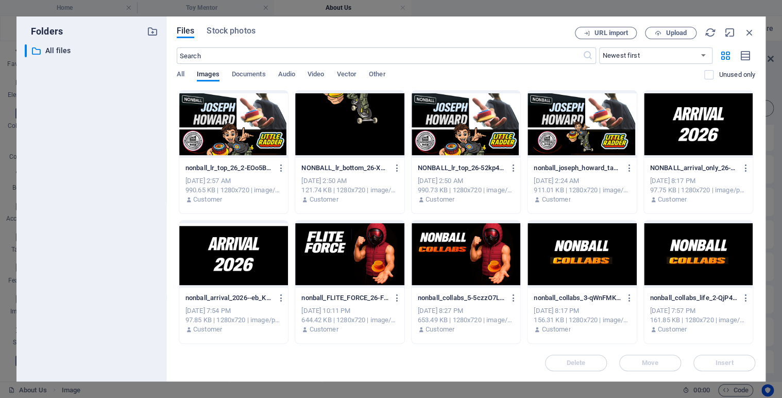
click at [694, 131] on div at bounding box center [698, 124] width 109 height 67
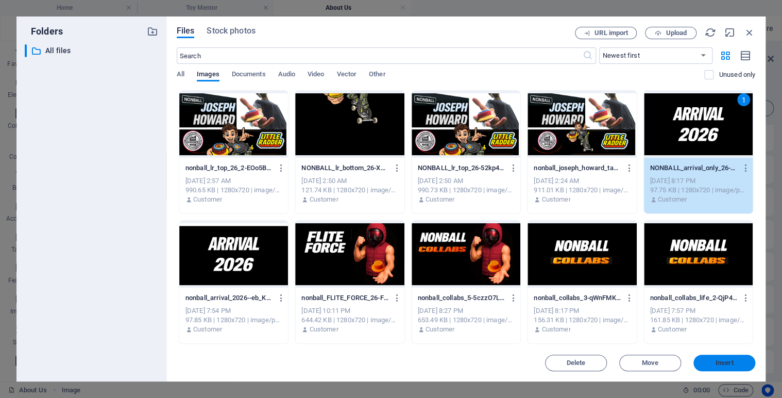
click at [727, 361] on span "Insert" at bounding box center [724, 363] width 18 height 6
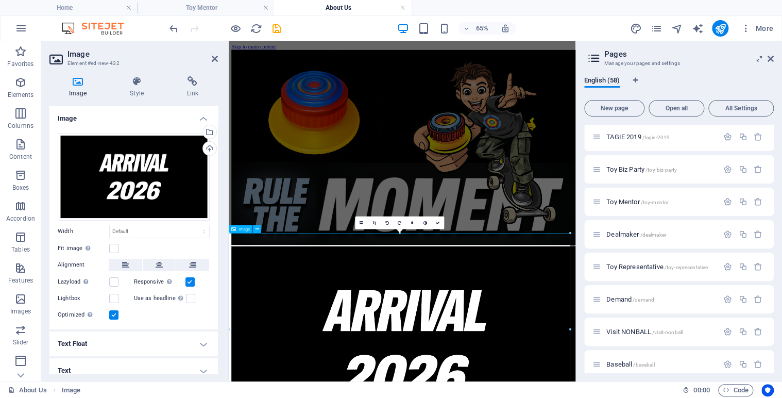
click at [208, 130] on div "Select files from the file manager, stock photos, or upload file(s)" at bounding box center [208, 132] width 15 height 15
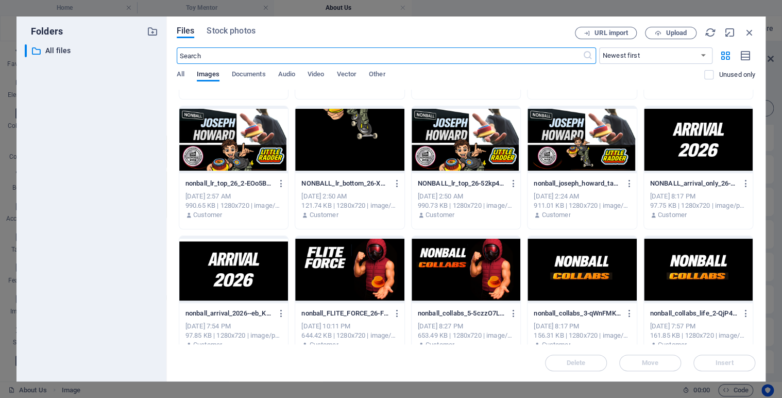
scroll to position [1941, 0]
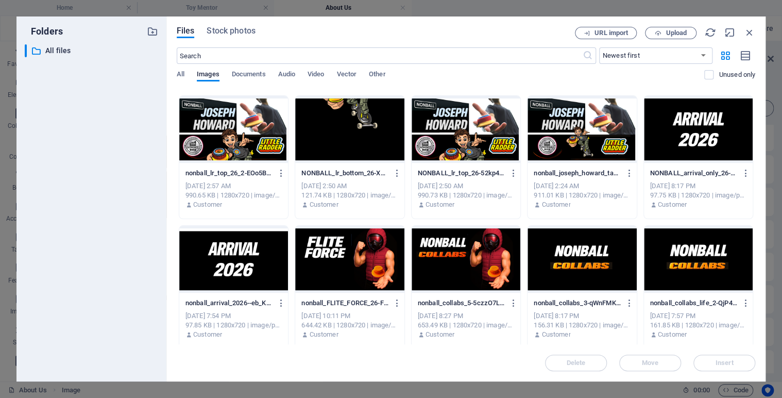
click at [252, 248] on div at bounding box center [233, 259] width 109 height 67
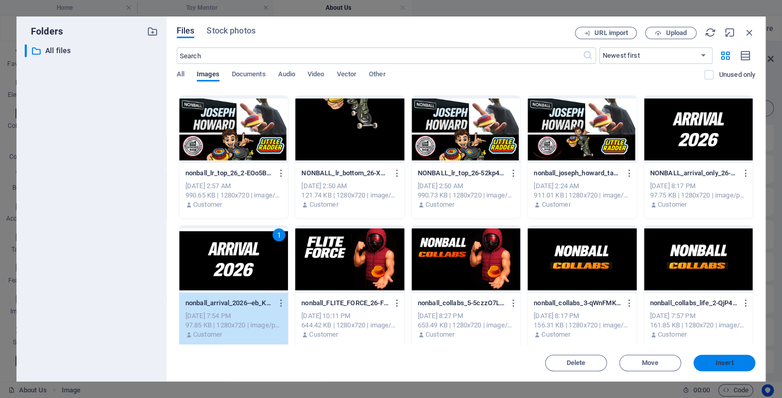
click at [725, 363] on span "Insert" at bounding box center [724, 363] width 18 height 6
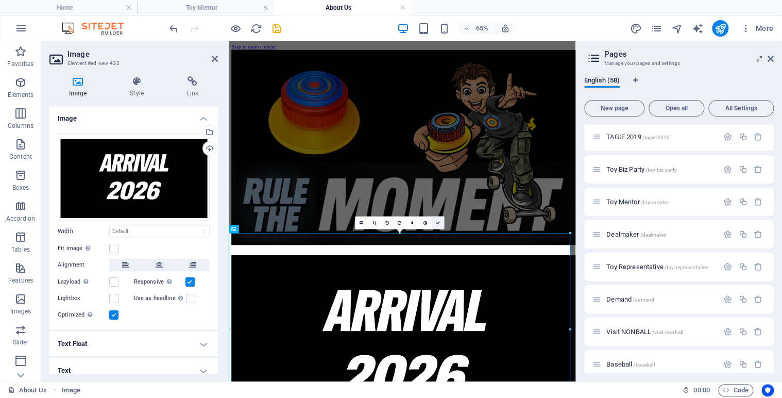
click at [439, 221] on link at bounding box center [437, 222] width 13 height 13
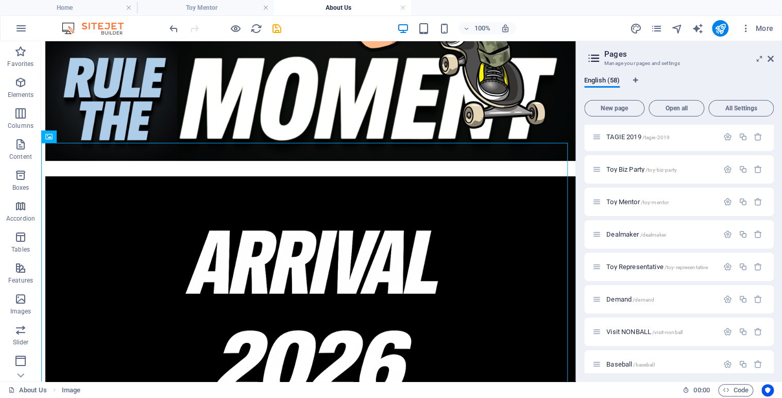
scroll to position [252, 0]
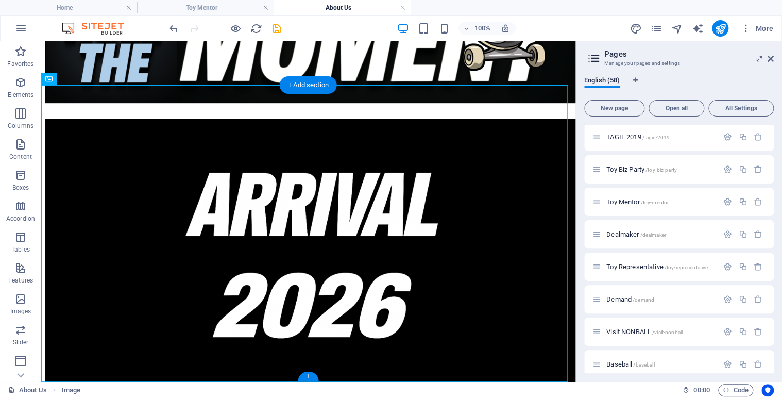
click at [309, 374] on div "+" at bounding box center [308, 375] width 20 height 9
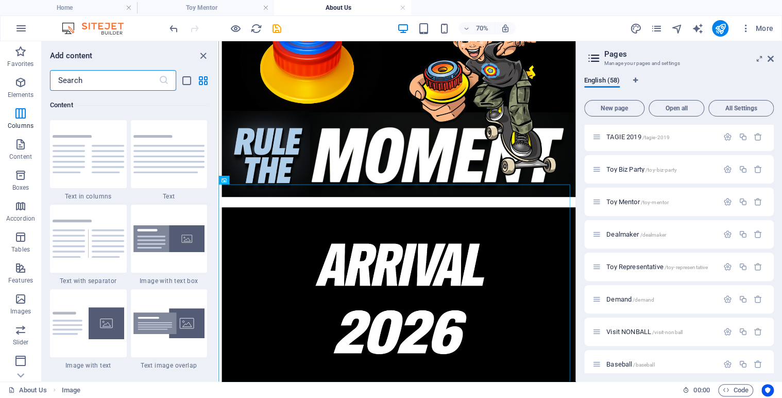
scroll to position [0, 0]
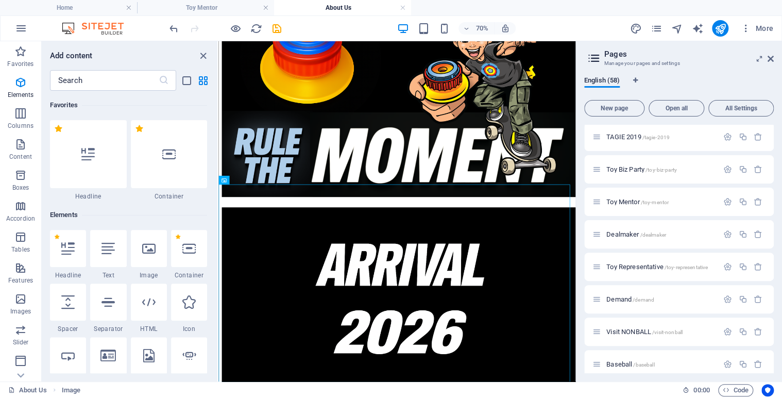
drag, startPoint x: 221, startPoint y: 64, endPoint x: 123, endPoint y: 329, distance: 282.9
click at [218, 329] on html "Skip to main content" at bounding box center [473, 260] width 510 height 595
click at [152, 243] on icon at bounding box center [148, 248] width 13 height 13
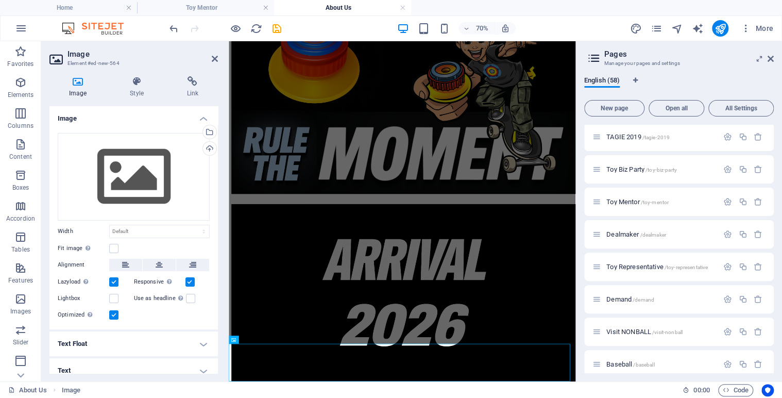
scroll to position [126, 0]
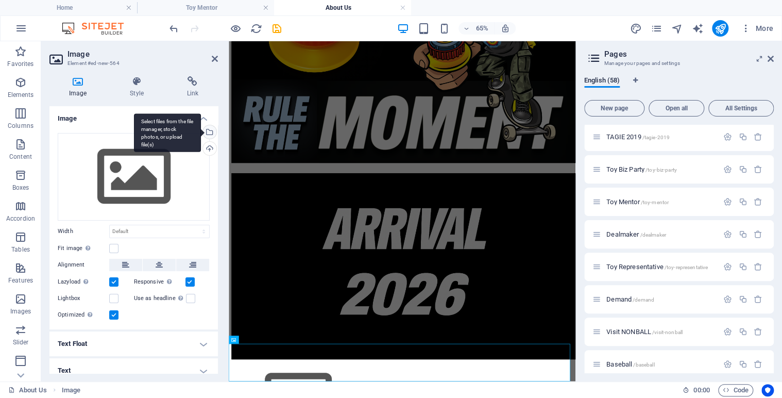
click at [207, 131] on div "Select files from the file manager, stock photos, or upload file(s)" at bounding box center [208, 132] width 15 height 15
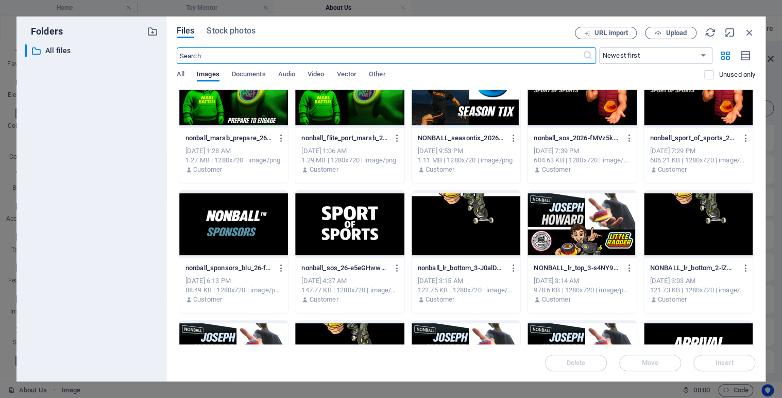
scroll to position [1751, 0]
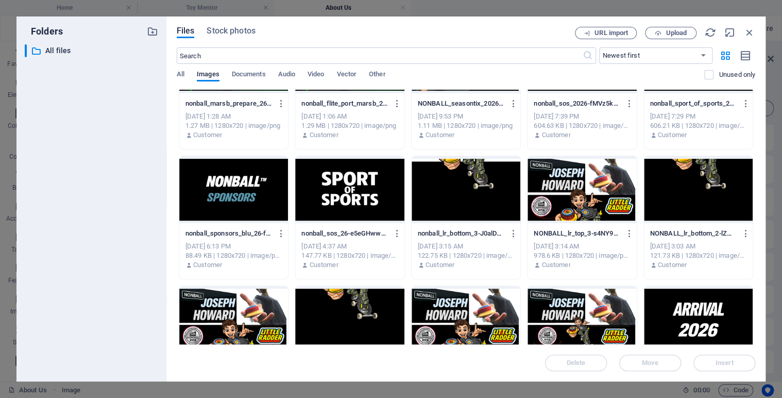
drag, startPoint x: 755, startPoint y: 288, endPoint x: 749, endPoint y: 337, distance: 49.2
click at [749, 337] on div "Files Stock photos URL import Upload ​ Newest first Oldest first Name (A-Z) Nam…" at bounding box center [465, 198] width 599 height 365
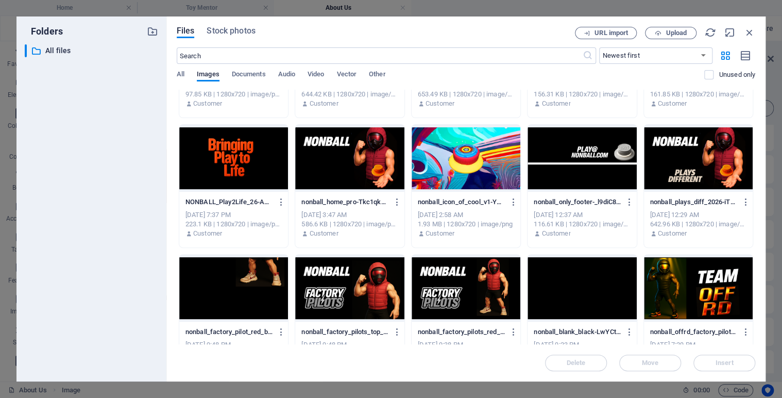
scroll to position [2128, 0]
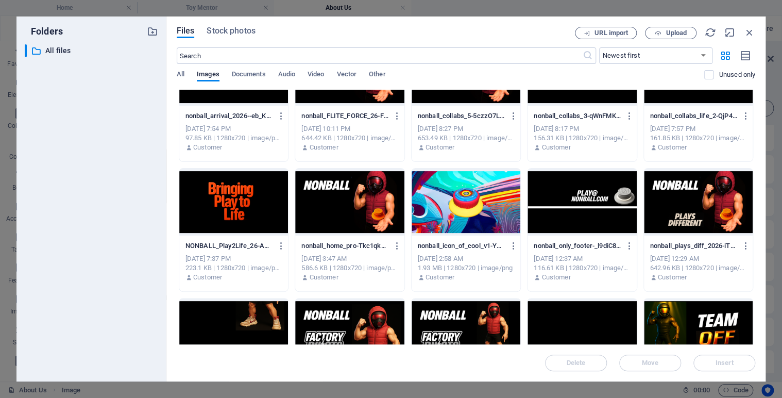
click at [584, 193] on div at bounding box center [581, 201] width 109 height 67
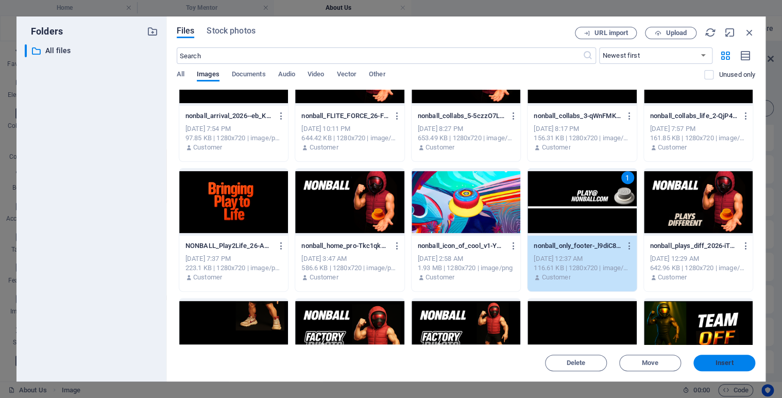
click at [723, 358] on button "Insert" at bounding box center [724, 362] width 62 height 16
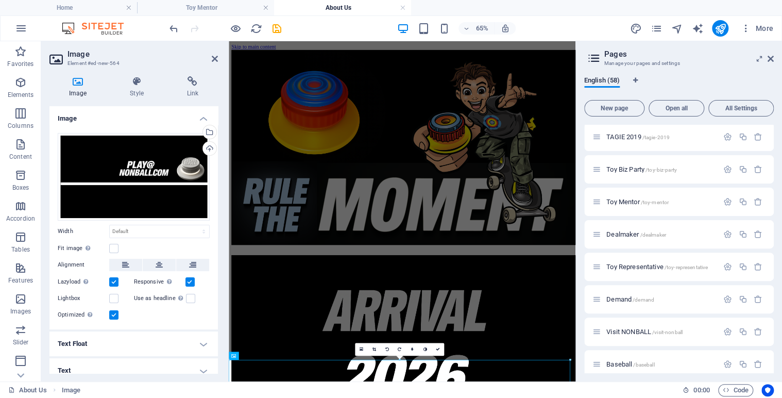
scroll to position [100, 0]
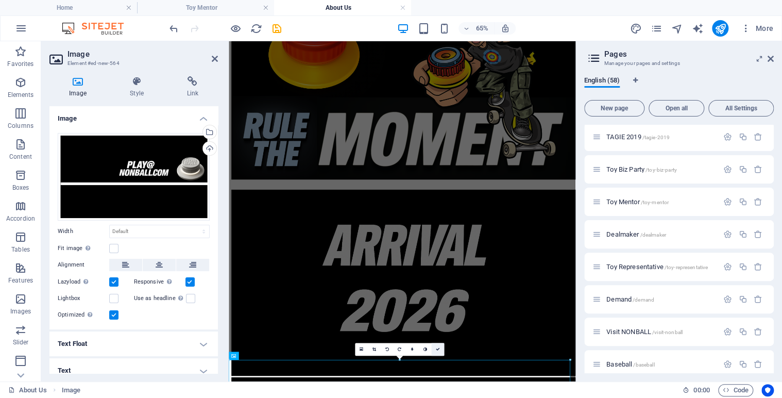
click at [436, 350] on icon at bounding box center [437, 349] width 4 height 4
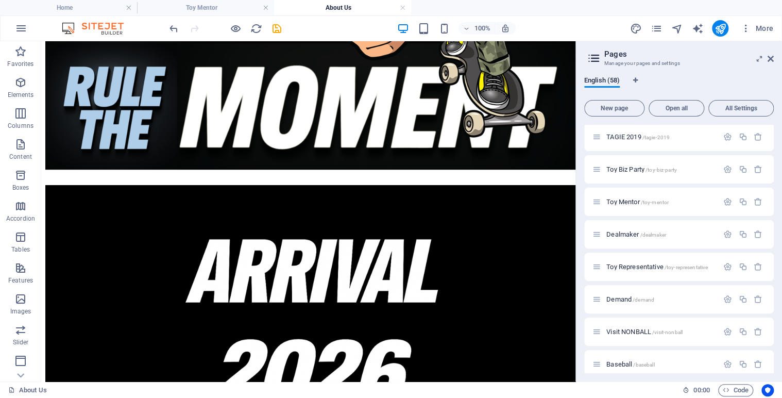
scroll to position [0, 0]
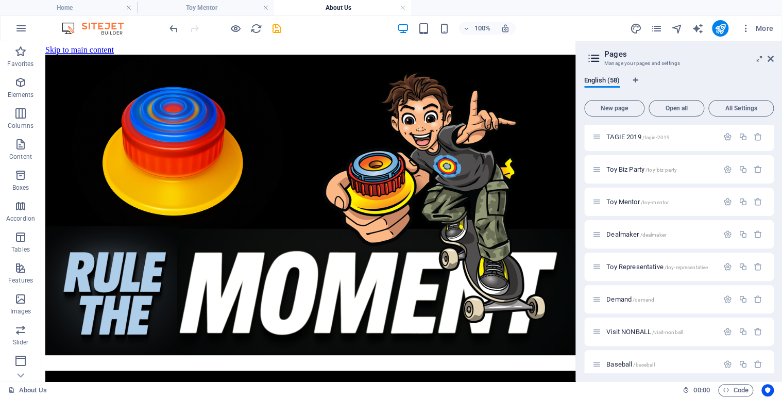
drag, startPoint x: 769, startPoint y: 351, endPoint x: 777, endPoint y: 316, distance: 35.9
click at [777, 316] on div "English (58) New page Open all All Settings Home / Legal Notice /legal-notice P…" at bounding box center [679, 224] width 206 height 313
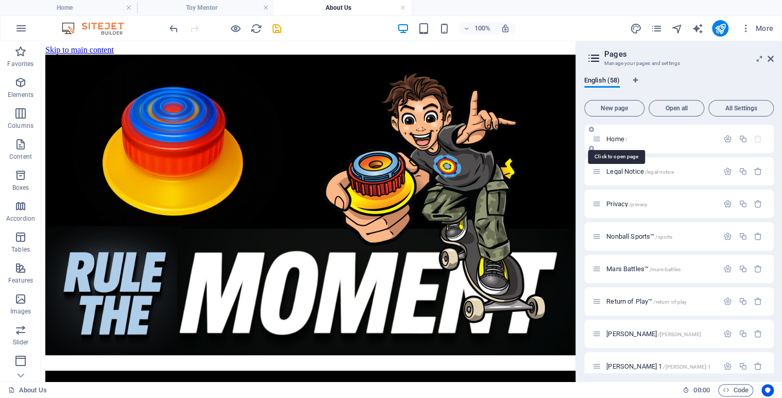
click at [611, 139] on span "Home /" at bounding box center [616, 139] width 21 height 8
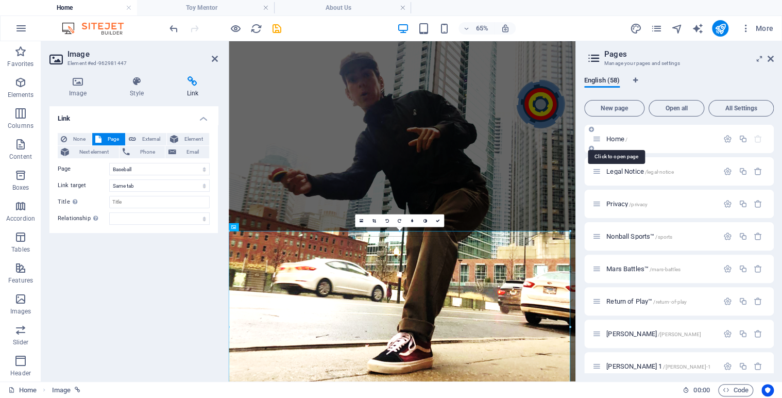
scroll to position [299, 0]
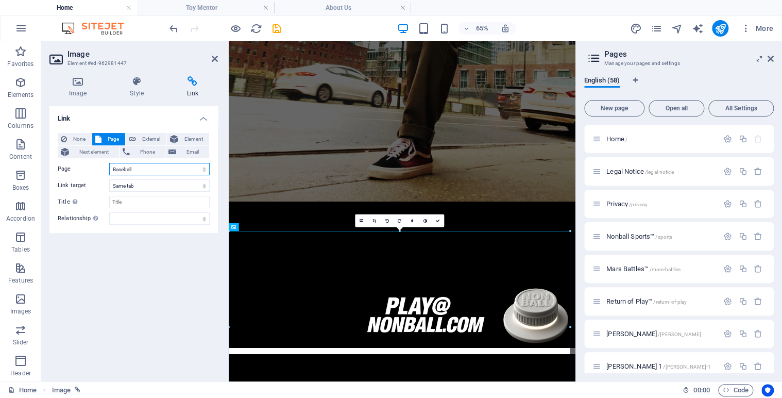
click at [200, 170] on select "Home Legal Notice Privacy Nonball Sports™ Mars Battles™ Return of Play™ Joseph …" at bounding box center [159, 169] width 100 height 12
select select "57"
click at [109, 163] on select "Home Legal Notice Privacy Nonball Sports™ Mars Battles™ Return of Play™ Joseph …" at bounding box center [159, 169] width 100 height 12
click at [438, 219] on icon at bounding box center [437, 220] width 4 height 4
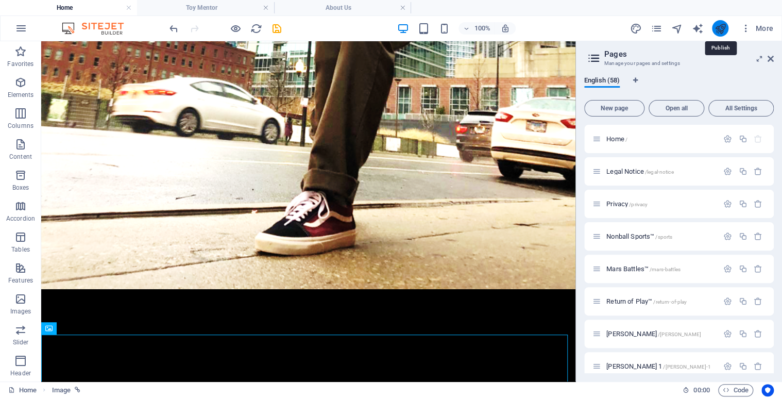
click at [723, 29] on icon "publish" at bounding box center [720, 29] width 12 height 12
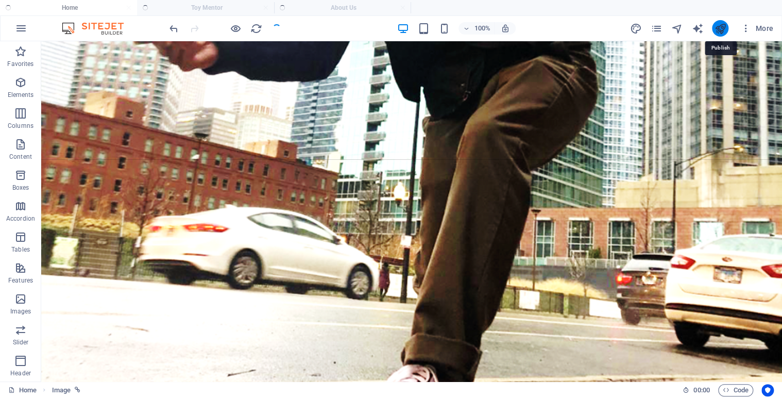
scroll to position [415, 0]
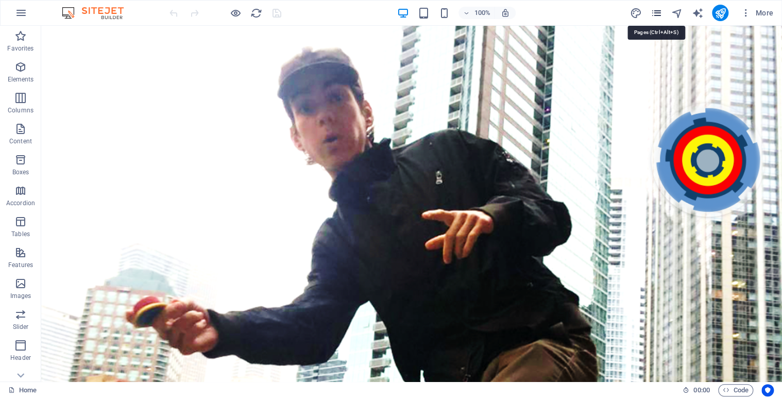
click at [658, 11] on icon "pages" at bounding box center [656, 13] width 12 height 12
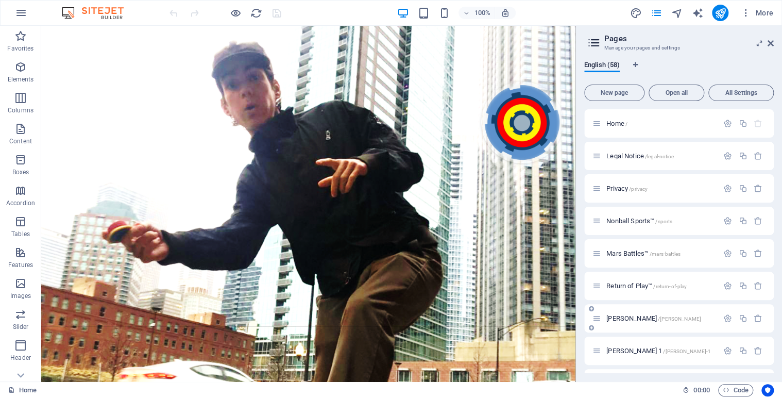
drag, startPoint x: 772, startPoint y: 131, endPoint x: 616, endPoint y: 318, distance: 243.1
click at [616, 318] on span "Joseph Howard /joseph-howard" at bounding box center [653, 318] width 95 height 8
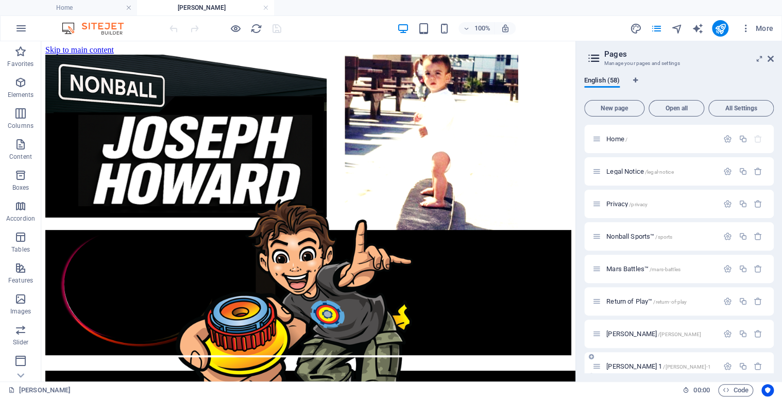
click at [628, 362] on div "Joseph Howard 1 /joseph-howard-1" at bounding box center [655, 366] width 126 height 12
click at [628, 366] on span "Joseph Howard 1 /joseph-howard-1" at bounding box center [658, 366] width 105 height 8
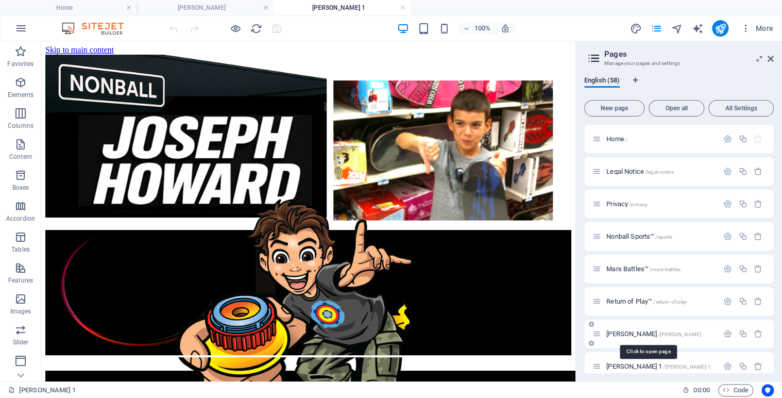
click at [620, 333] on span "Joseph Howard /joseph-howard" at bounding box center [653, 334] width 95 height 8
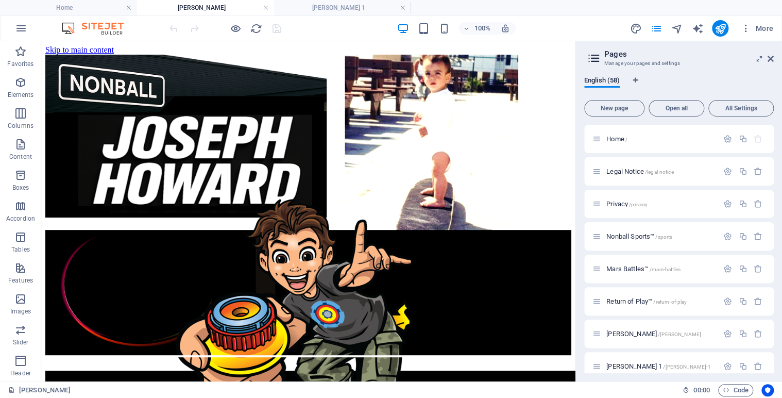
drag, startPoint x: 528, startPoint y: 113, endPoint x: 715, endPoint y: 68, distance: 191.9
click at [715, 68] on div "English (58) New page Open all All Settings Home / Legal Notice /legal-notice P…" at bounding box center [679, 224] width 206 height 313
drag, startPoint x: 772, startPoint y: 148, endPoint x: 773, endPoint y: 363, distance: 214.8
click at [773, 363] on div "Home / Legal Notice /legal-notice Privacy /privacy Nonball Sports™ /sports Mars…" at bounding box center [679, 249] width 190 height 248
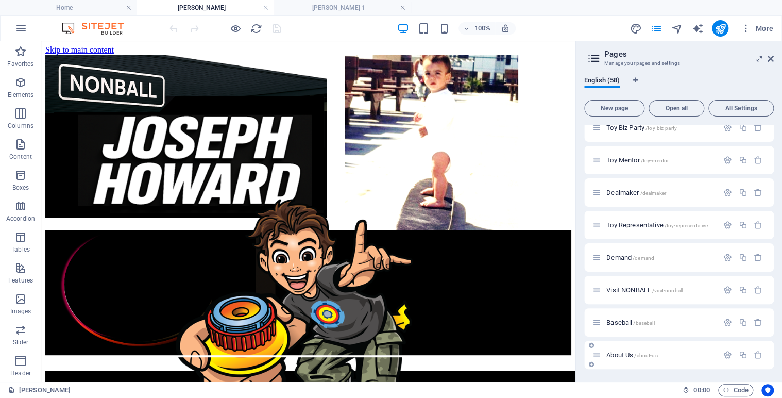
click at [627, 352] on span "About Us /about-us" at bounding box center [631, 355] width 51 height 8
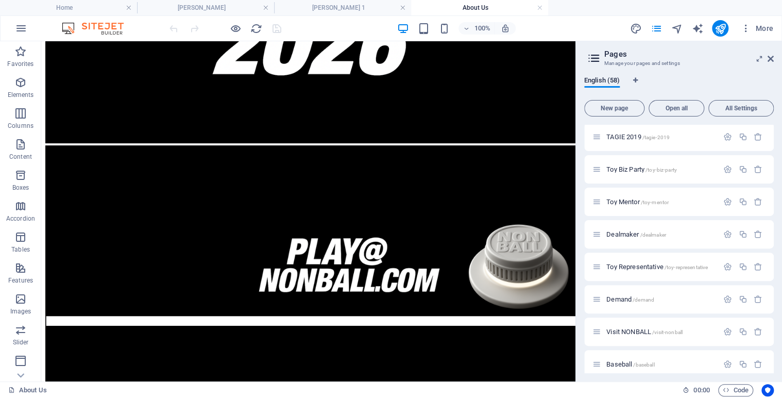
scroll to position [515, 0]
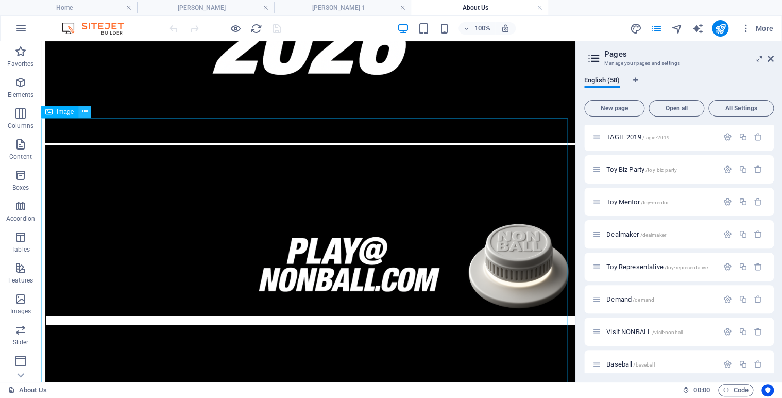
click at [90, 110] on button at bounding box center [84, 112] width 12 height 12
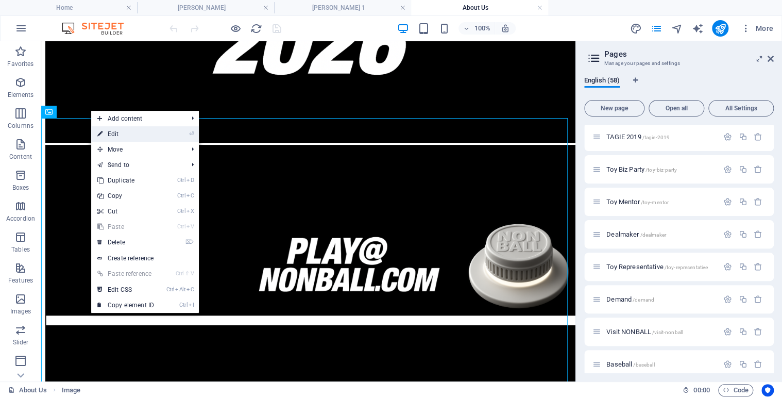
click at [120, 134] on link "⏎ Edit" at bounding box center [125, 133] width 69 height 15
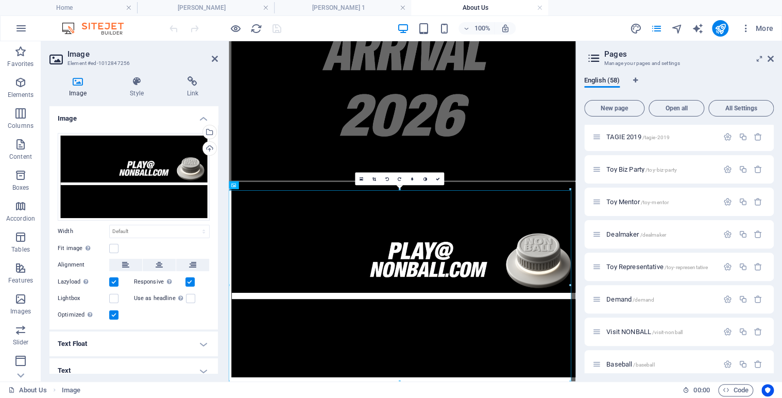
scroll to position [363, 0]
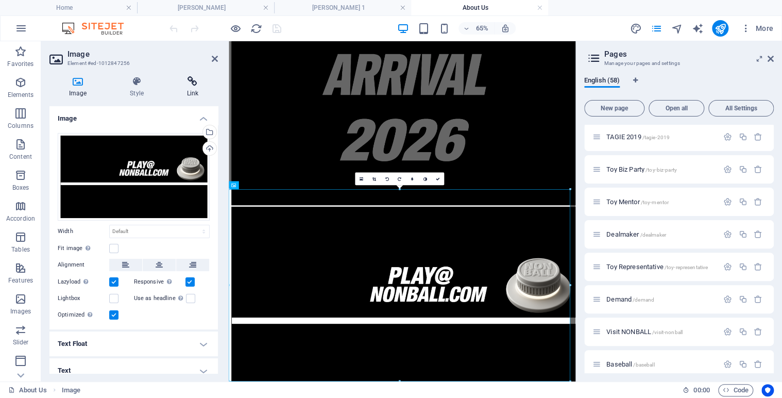
click at [195, 80] on icon at bounding box center [192, 81] width 50 height 10
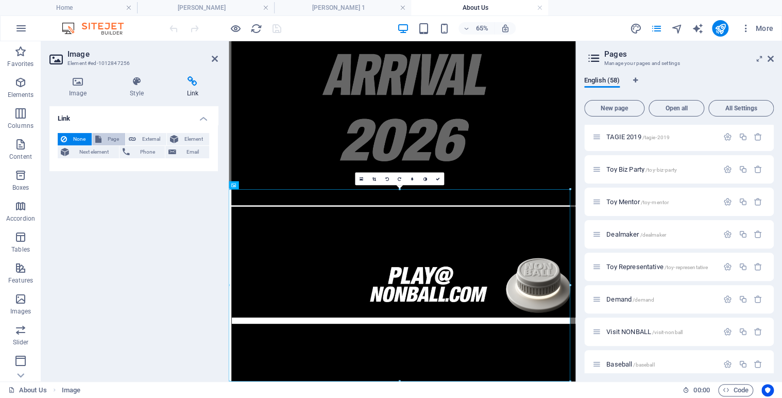
click at [113, 138] on span "Page" at bounding box center [114, 139] width 18 height 12
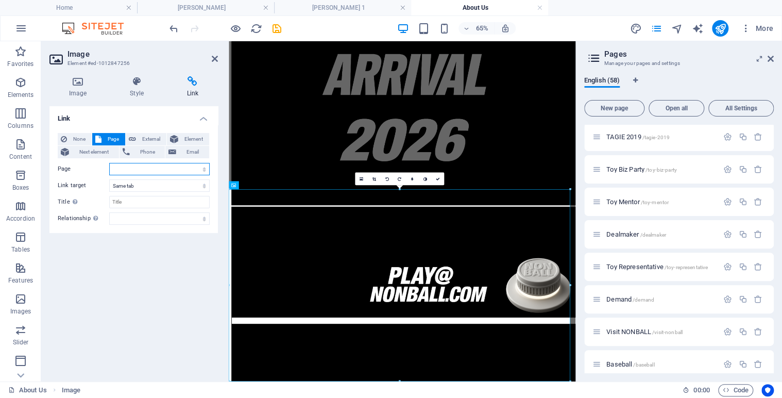
click at [204, 170] on select "Home Legal Notice Privacy Nonball Sports™ Mars Battles™ Return of Play™ Joseph …" at bounding box center [159, 169] width 100 height 12
select select "6"
click at [109, 163] on select "Home Legal Notice Privacy Nonball Sports™ Mars Battles™ Return of Play™ Joseph …" at bounding box center [159, 169] width 100 height 12
click at [437, 179] on icon at bounding box center [437, 179] width 4 height 4
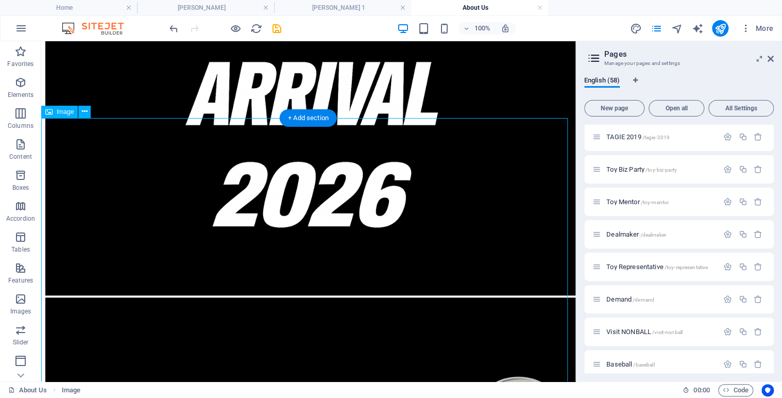
scroll to position [515, 0]
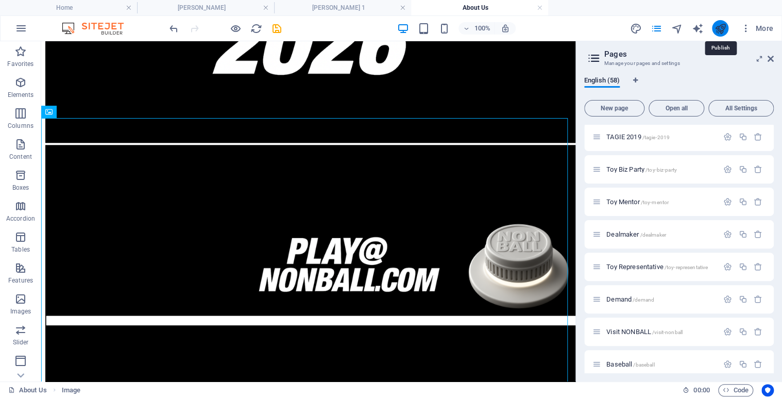
click at [725, 29] on icon "publish" at bounding box center [720, 29] width 12 height 12
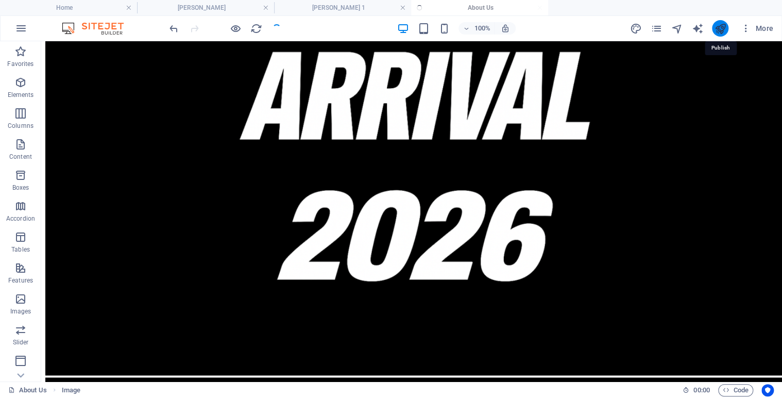
scroll to position [631, 0]
